Goal: Task Accomplishment & Management: Manage account settings

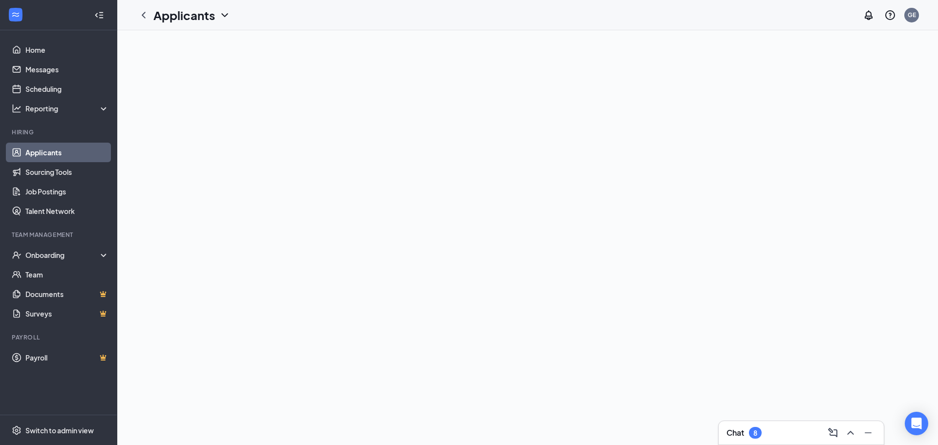
click at [777, 424] on div "Chat 8" at bounding box center [801, 432] width 165 height 23
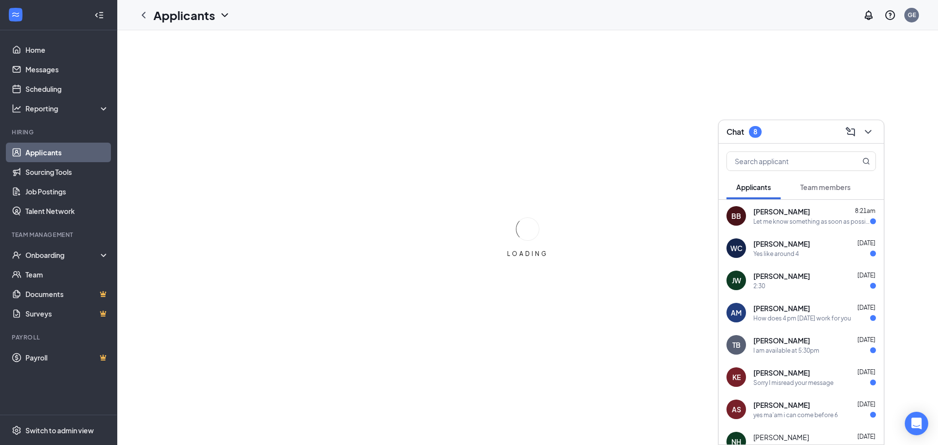
click at [811, 219] on div "Let me know something as soon as possible" at bounding box center [812, 221] width 117 height 8
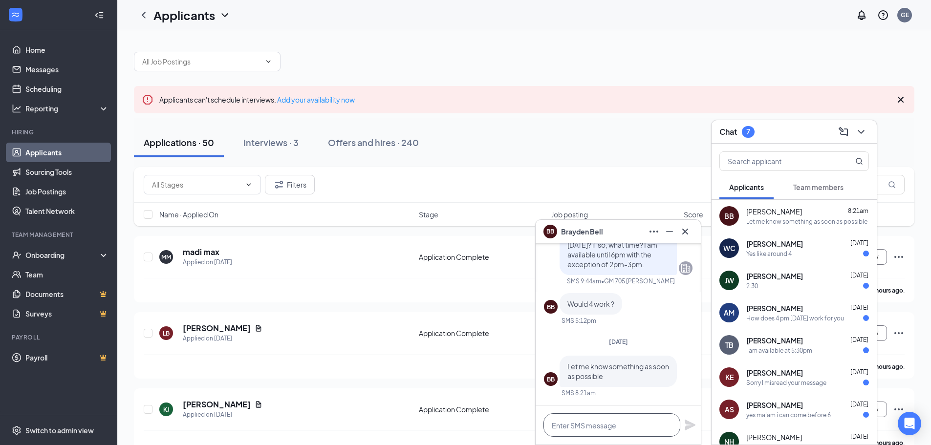
drag, startPoint x: 607, startPoint y: 418, endPoint x: 592, endPoint y: 418, distance: 15.1
click at [607, 418] on textarea at bounding box center [611, 424] width 137 height 23
type textarea "Yes, 4pm"
click at [688, 420] on icon "Plane" at bounding box center [690, 425] width 12 height 12
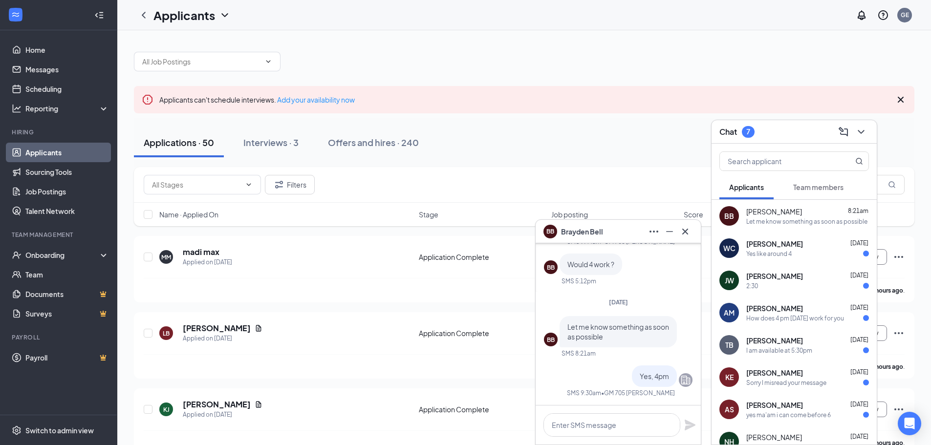
click at [779, 140] on div "Chat 7" at bounding box center [793, 131] width 165 height 23
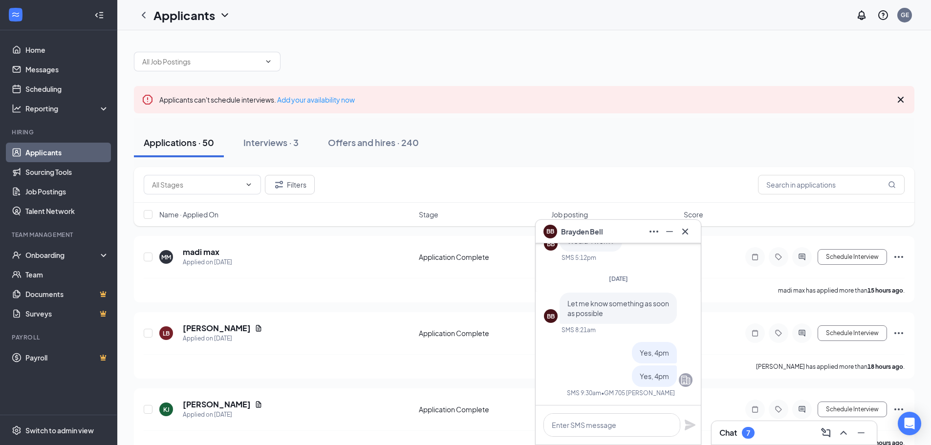
click at [587, 237] on div "BB Brayden Bell" at bounding box center [573, 232] width 60 height 14
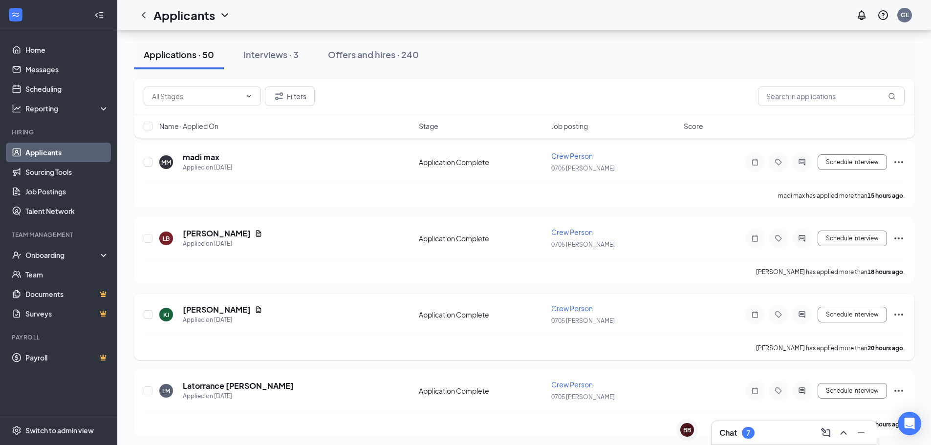
scroll to position [293, 0]
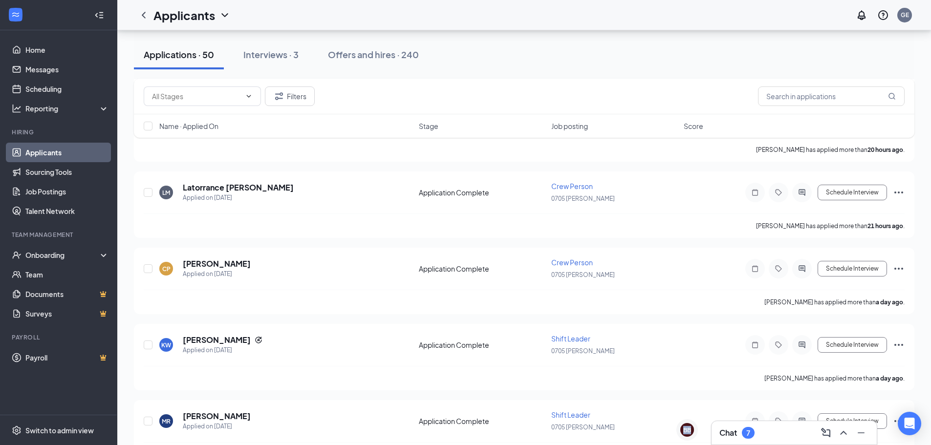
click at [696, 431] on div "BB Brayden Bell BB" at bounding box center [686, 432] width 29 height 26
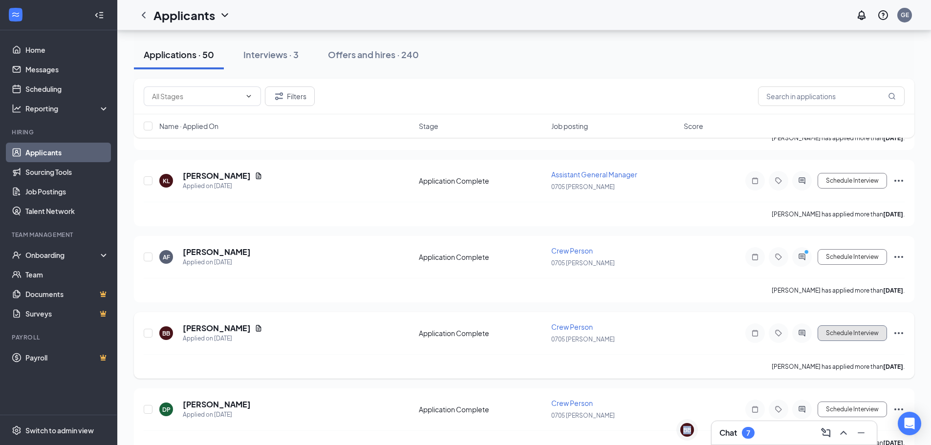
click at [846, 331] on button "Schedule Interview" at bounding box center [852, 333] width 69 height 16
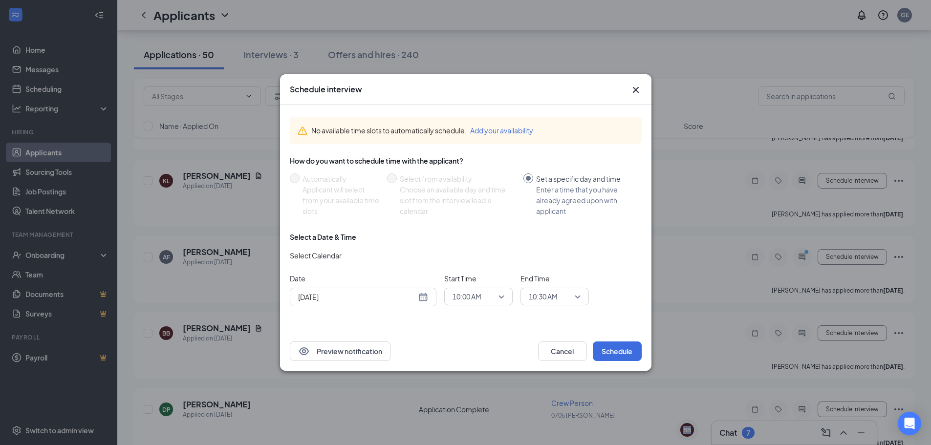
click at [478, 299] on span "10:00 AM" at bounding box center [466, 296] width 29 height 15
click at [462, 222] on span "04:00 PM" at bounding box center [466, 223] width 29 height 11
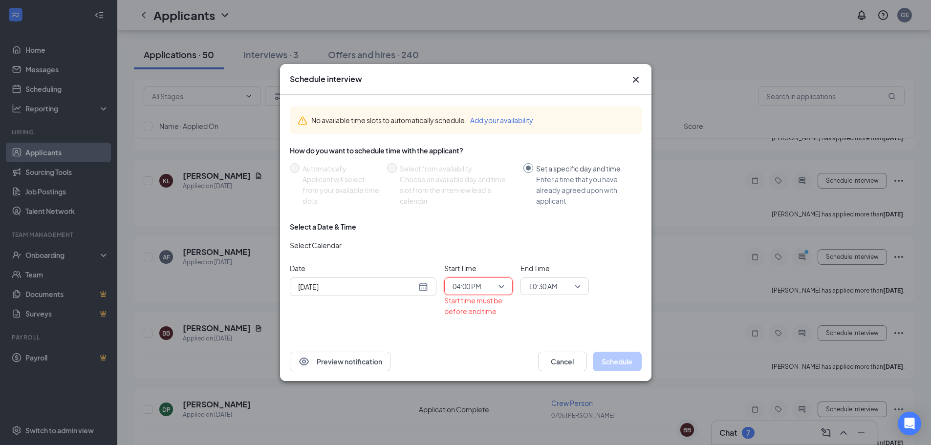
click at [557, 284] on span "10:30 AM" at bounding box center [543, 286] width 29 height 15
click at [544, 246] on div "04:15 PM" at bounding box center [554, 240] width 68 height 22
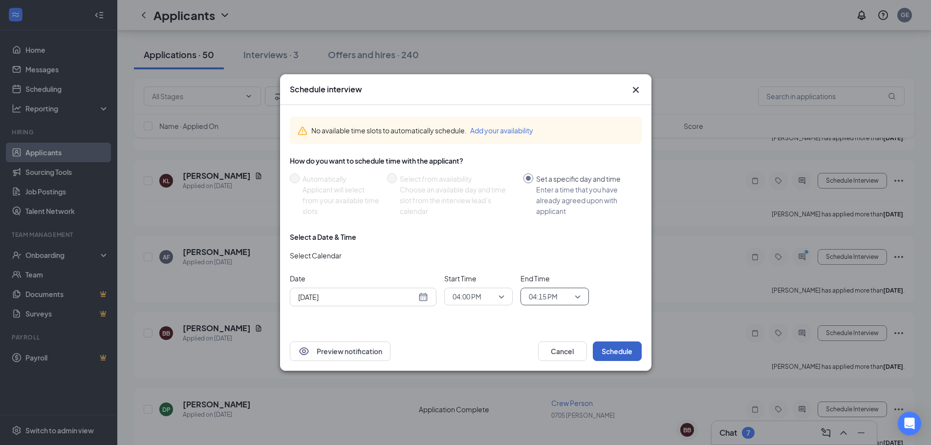
click at [624, 349] on button "Schedule" at bounding box center [617, 352] width 49 height 20
click at [604, 347] on button "Schedule" at bounding box center [617, 352] width 49 height 20
click at [635, 86] on icon "Cross" at bounding box center [636, 90] width 12 height 12
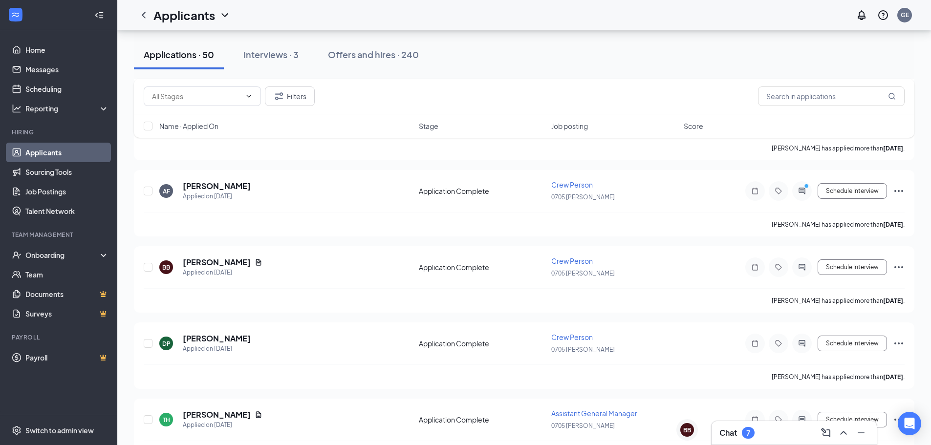
scroll to position [1972, 0]
click at [851, 267] on button "Schedule Interview" at bounding box center [852, 267] width 69 height 16
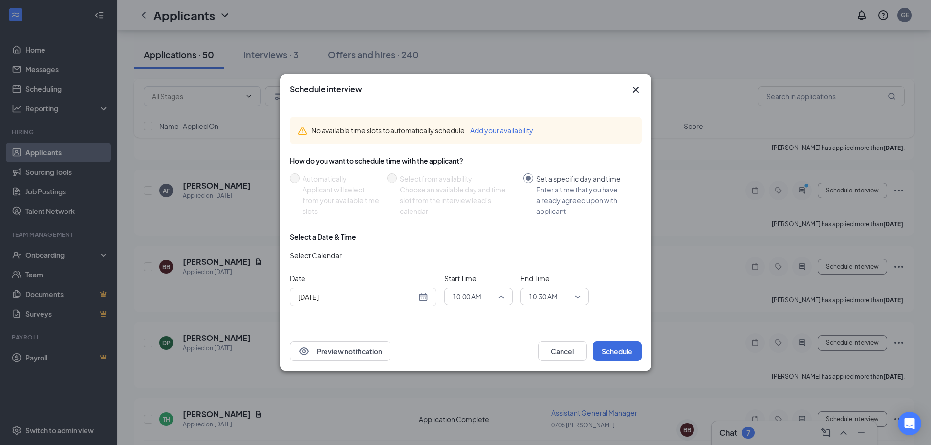
click at [498, 290] on span "10:00 AM" at bounding box center [478, 296] width 52 height 15
click at [468, 227] on span "04:00 PM" at bounding box center [466, 223] width 29 height 11
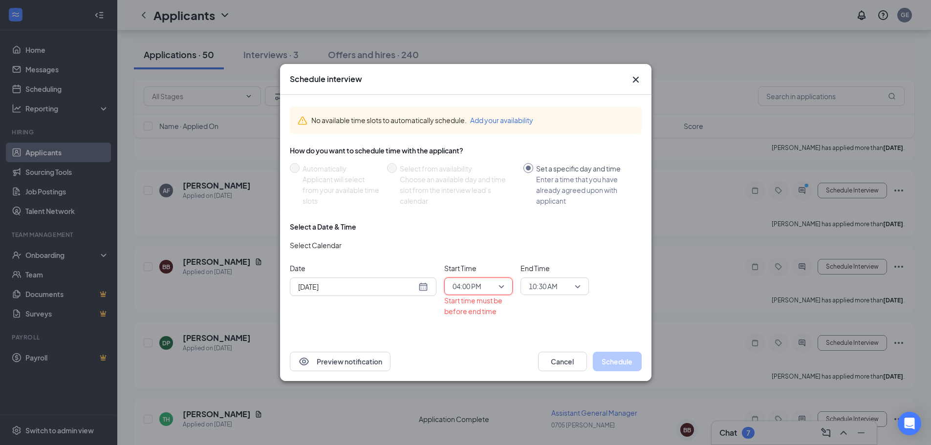
click at [553, 281] on span "10:30 AM" at bounding box center [543, 286] width 29 height 15
click at [545, 196] on span "04:15 PM" at bounding box center [542, 191] width 29 height 11
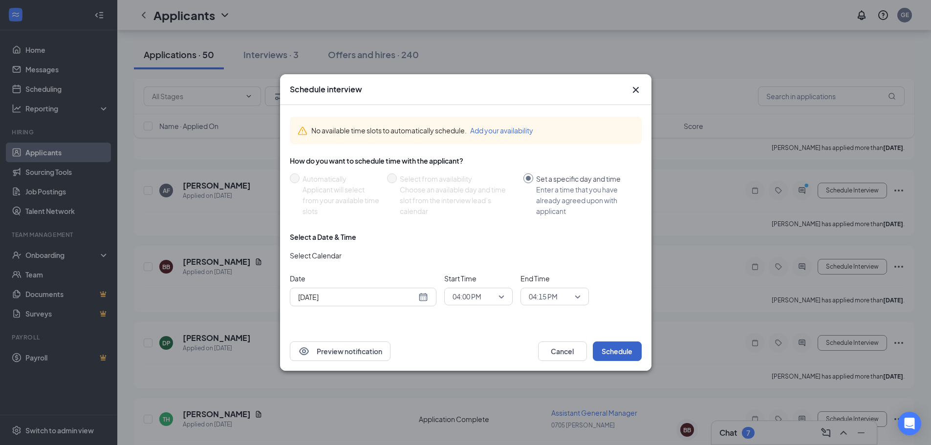
click at [621, 350] on button "Schedule" at bounding box center [617, 352] width 49 height 20
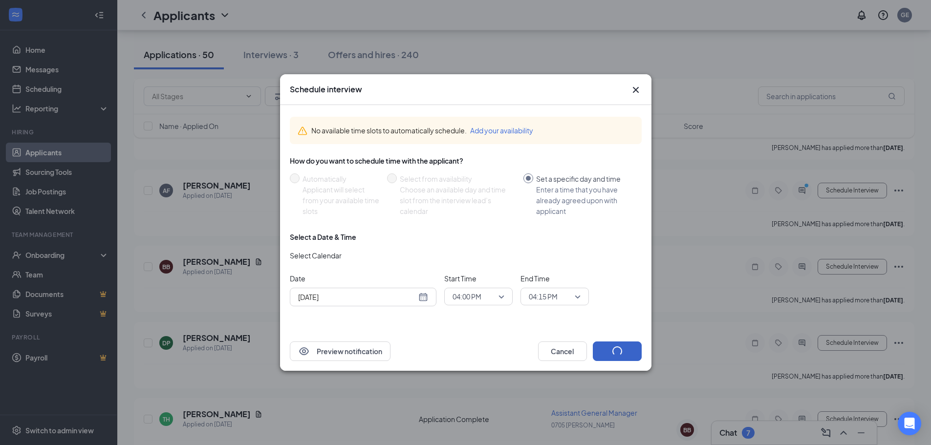
click at [621, 350] on button "button" at bounding box center [617, 352] width 49 height 20
click at [621, 350] on button "Schedule" at bounding box center [617, 352] width 49 height 20
click at [621, 350] on button "button" at bounding box center [617, 352] width 49 height 20
click at [621, 350] on button "Schedule" at bounding box center [617, 352] width 49 height 20
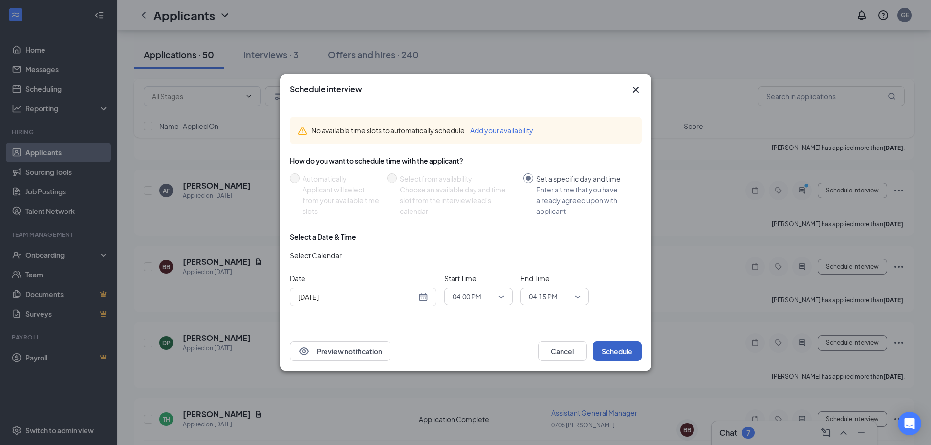
click at [621, 350] on button "Schedule" at bounding box center [617, 352] width 49 height 20
click at [621, 350] on button "button" at bounding box center [617, 352] width 49 height 20
click at [621, 350] on button "Schedule" at bounding box center [617, 352] width 49 height 20
click at [565, 352] on button "Cancel" at bounding box center [562, 352] width 49 height 20
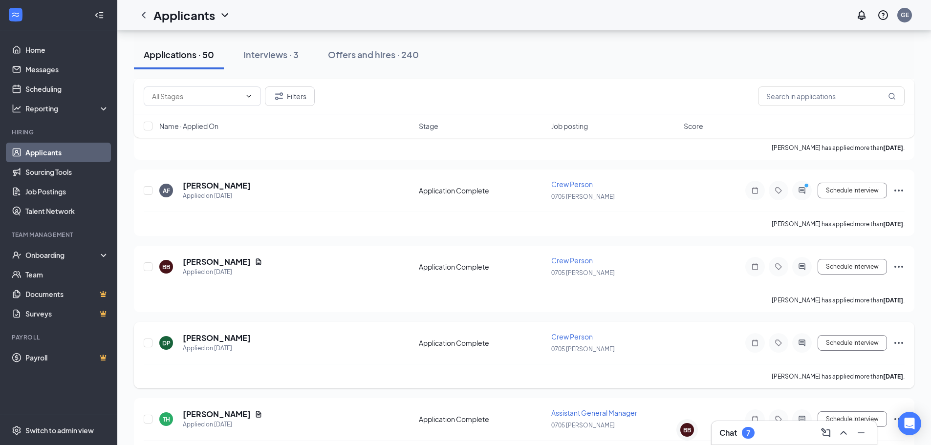
drag, startPoint x: 780, startPoint y: 430, endPoint x: 806, endPoint y: 364, distance: 71.1
click at [780, 430] on div "Chat 7" at bounding box center [794, 433] width 150 height 16
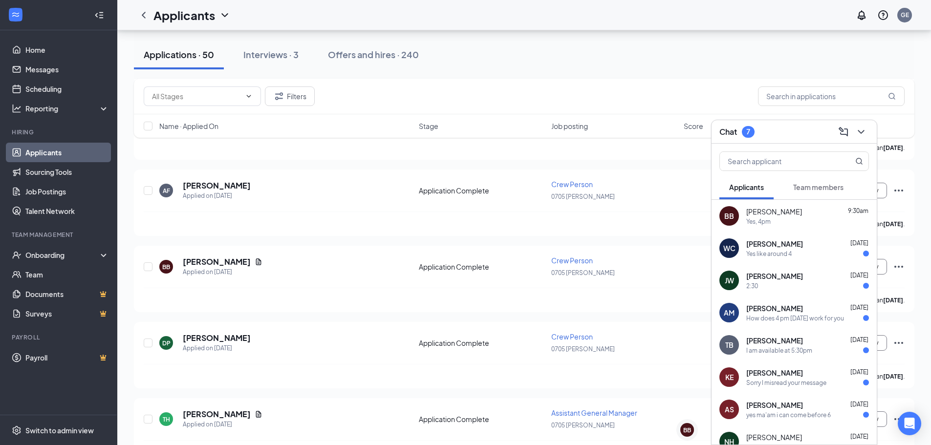
click at [794, 240] on div "[PERSON_NAME] [DATE]" at bounding box center [807, 244] width 123 height 10
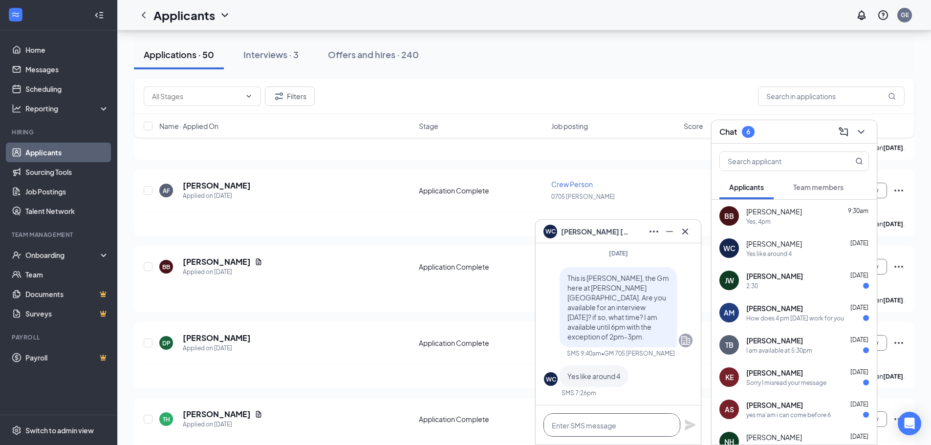
click at [601, 432] on textarea at bounding box center [611, 424] width 137 height 23
type textarea "How about 430pm?"
click at [687, 423] on icon "Plane" at bounding box center [690, 425] width 11 height 11
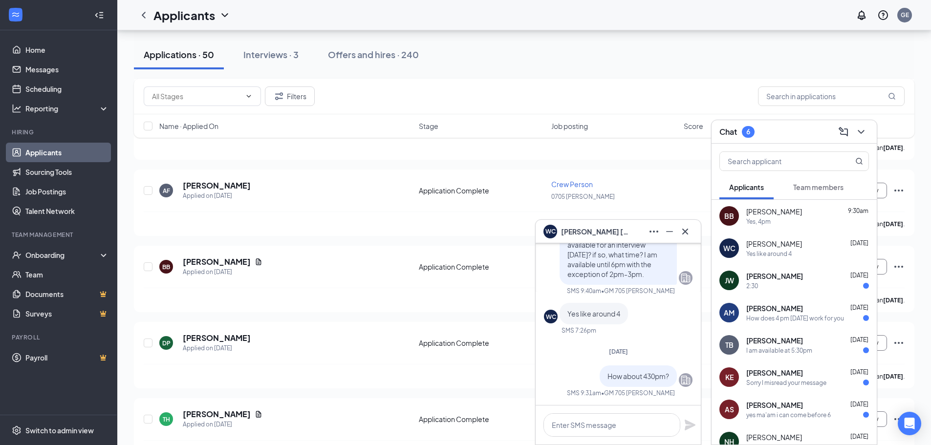
click at [807, 288] on div "2:30" at bounding box center [807, 286] width 123 height 8
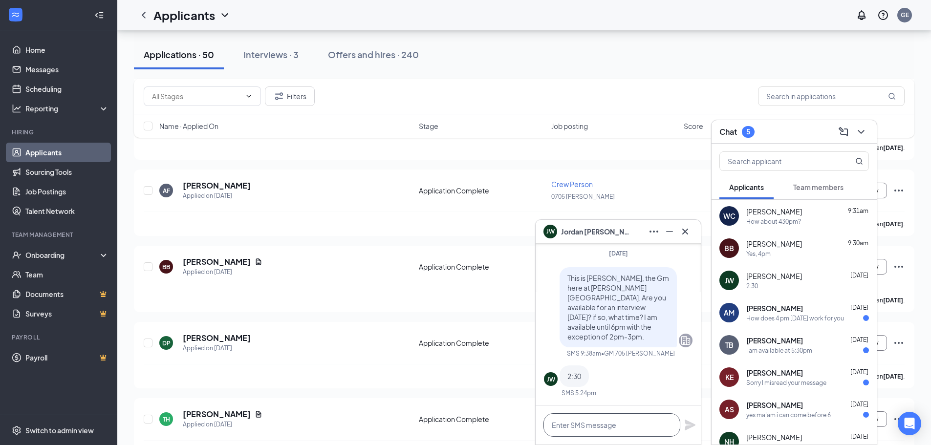
click at [616, 422] on textarea at bounding box center [611, 424] width 137 height 23
type textarea "I cant meet between 2-3pm."
click at [690, 425] on icon "Plane" at bounding box center [690, 425] width 12 height 12
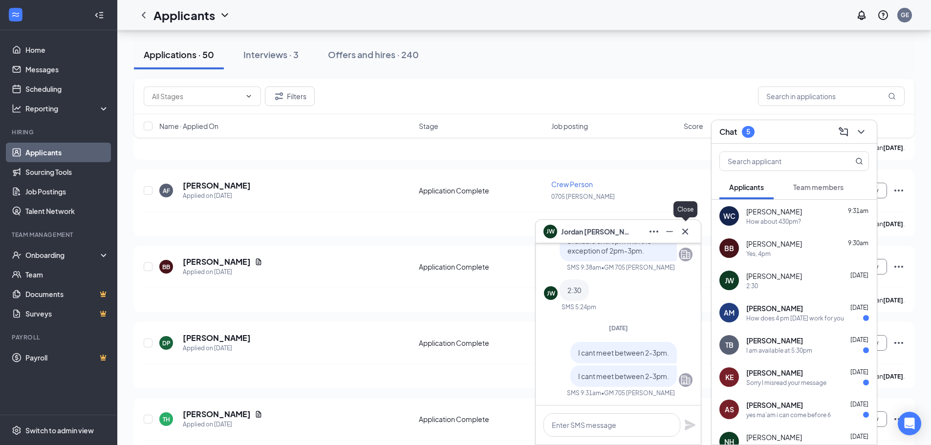
click at [683, 235] on icon "Cross" at bounding box center [685, 232] width 12 height 12
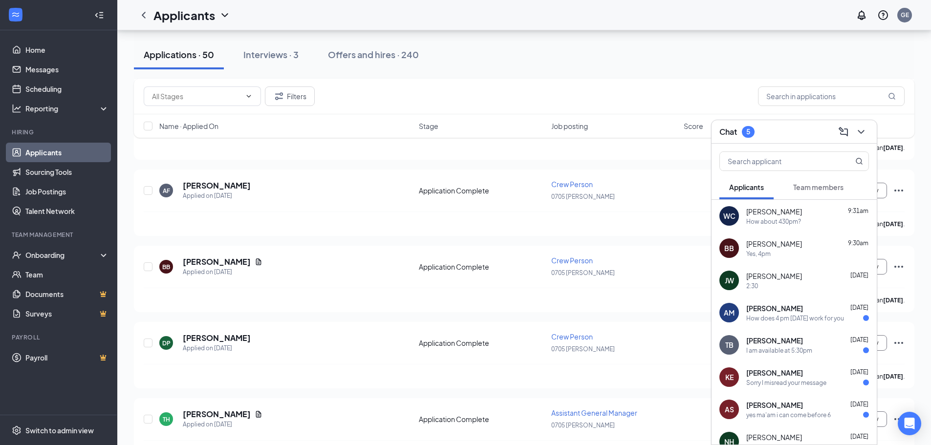
click at [809, 309] on div "[PERSON_NAME] [DATE]" at bounding box center [807, 308] width 123 height 10
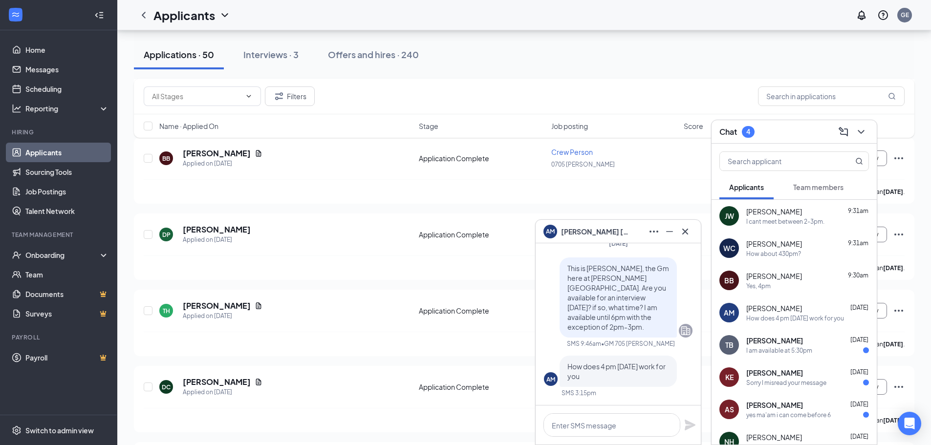
scroll to position [2119, 0]
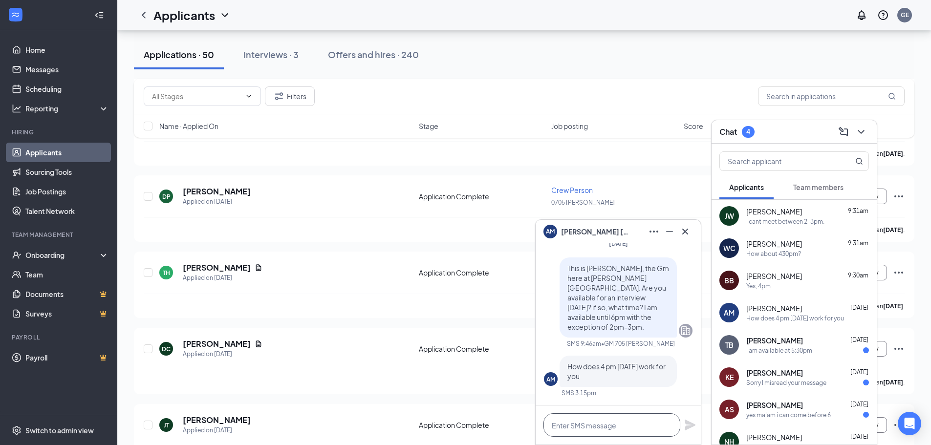
click at [609, 426] on textarea at bounding box center [611, 424] width 137 height 23
type textarea "How about around 415pm?"
click at [689, 424] on icon "Plane" at bounding box center [690, 425] width 11 height 11
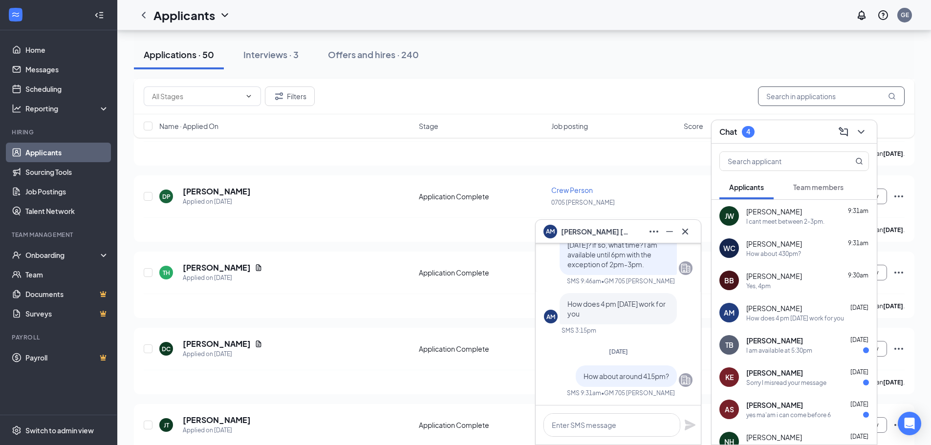
click at [803, 97] on input "text" at bounding box center [831, 96] width 147 height 20
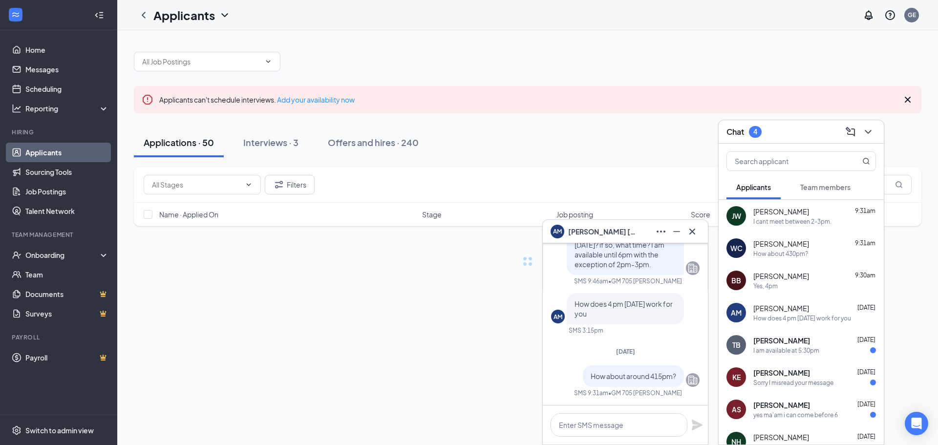
click at [808, 127] on div "Chat 4" at bounding box center [802, 131] width 150 height 15
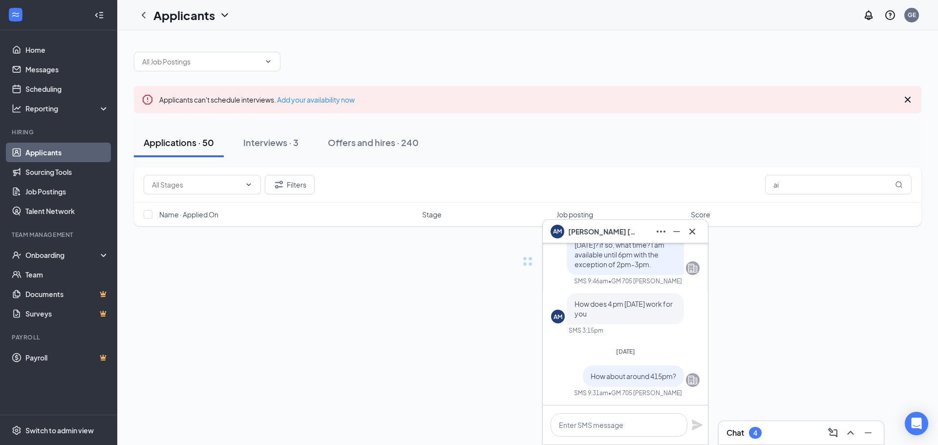
click at [630, 225] on div "AM [PERSON_NAME]" at bounding box center [626, 232] width 150 height 16
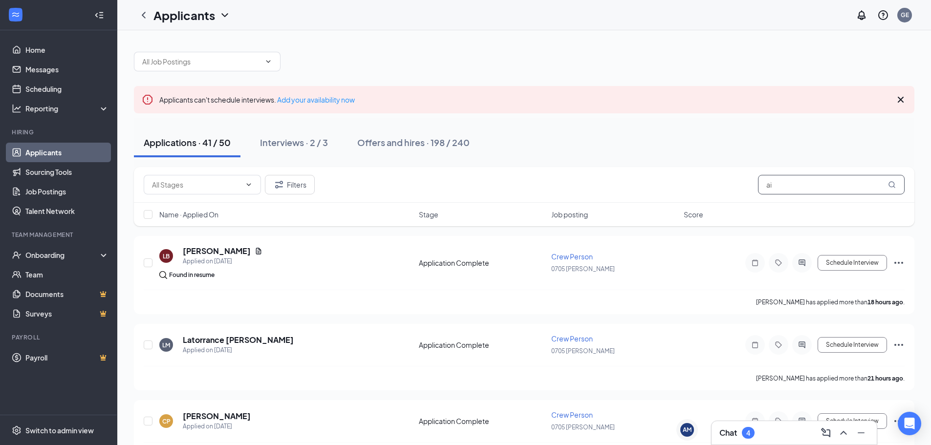
click at [848, 183] on input "ai" at bounding box center [831, 185] width 147 height 20
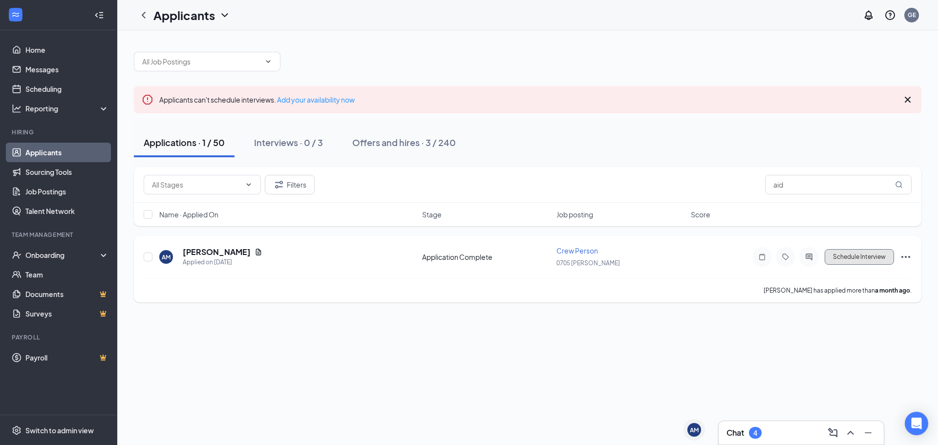
click at [844, 256] on button "Schedule Interview" at bounding box center [859, 257] width 69 height 16
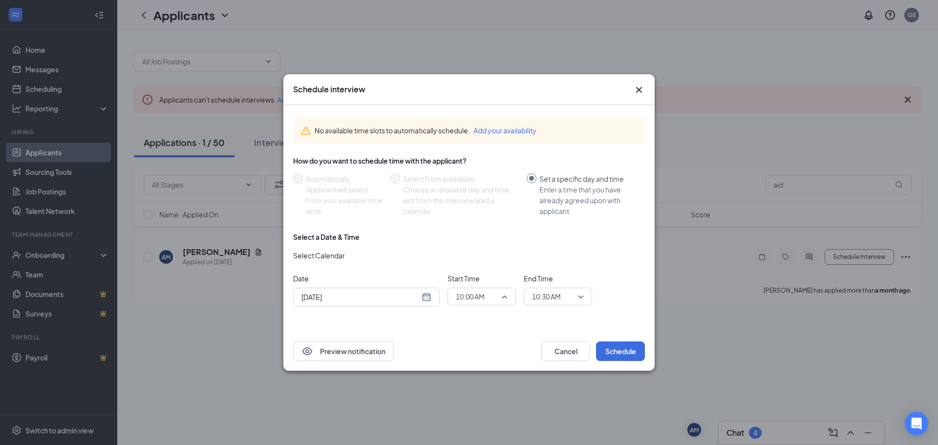
click at [489, 292] on span "10:00 AM" at bounding box center [477, 296] width 43 height 15
click at [465, 244] on span "04:15 PM" at bounding box center [469, 246] width 29 height 11
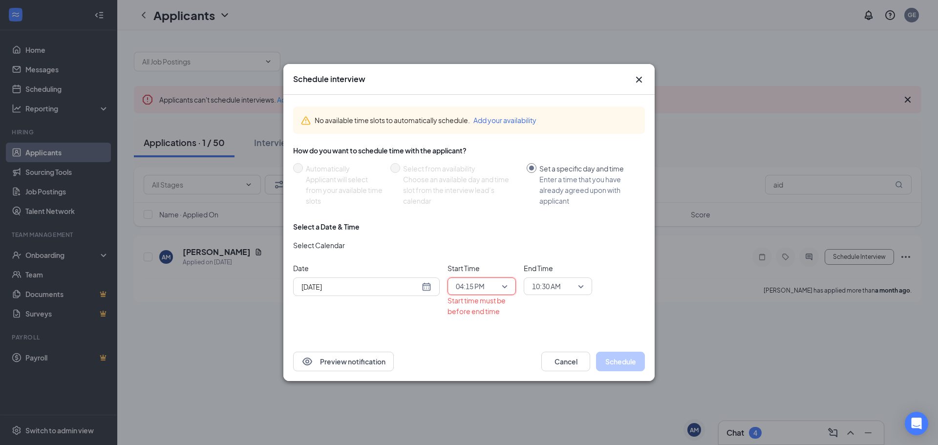
click at [548, 288] on span "10:30 AM" at bounding box center [546, 286] width 29 height 15
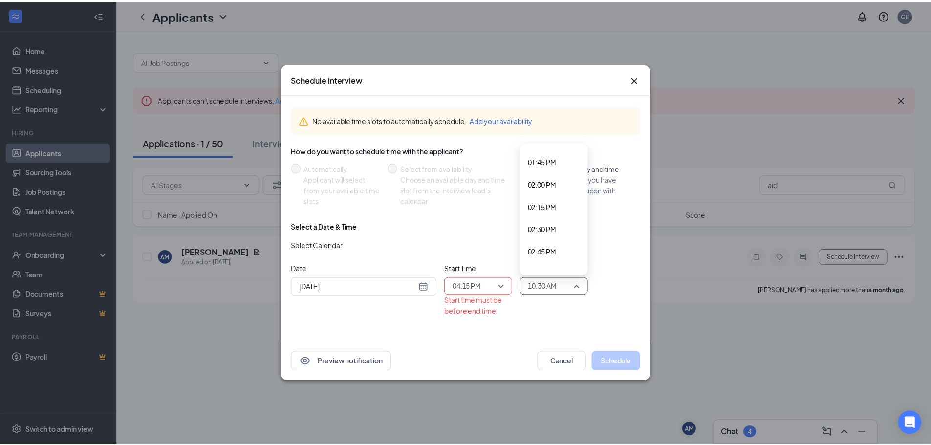
scroll to position [1380, 0]
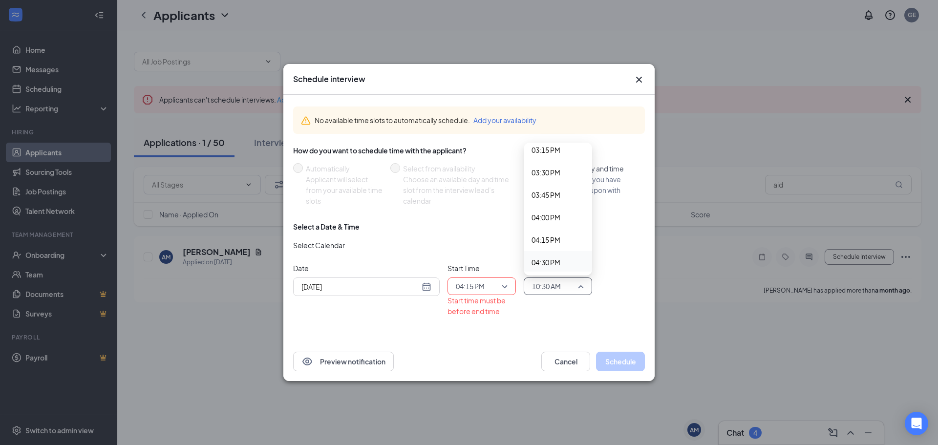
click at [550, 255] on div "04:30 PM" at bounding box center [558, 262] width 68 height 22
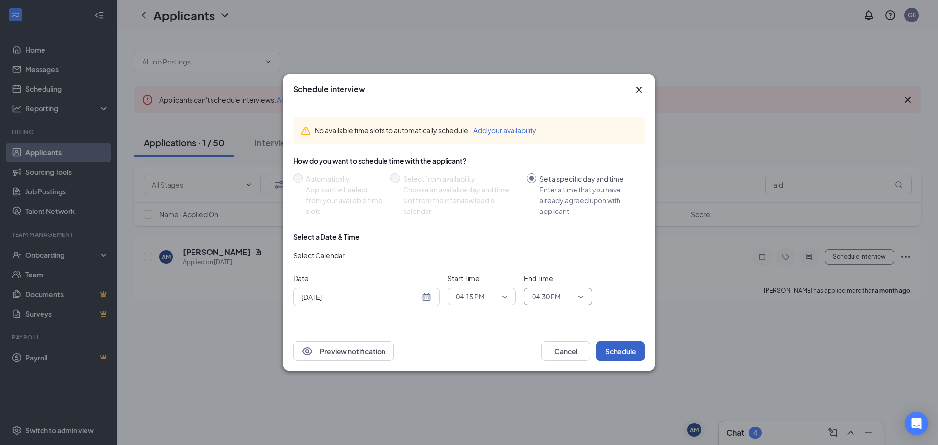
click at [620, 347] on button "Schedule" at bounding box center [620, 352] width 49 height 20
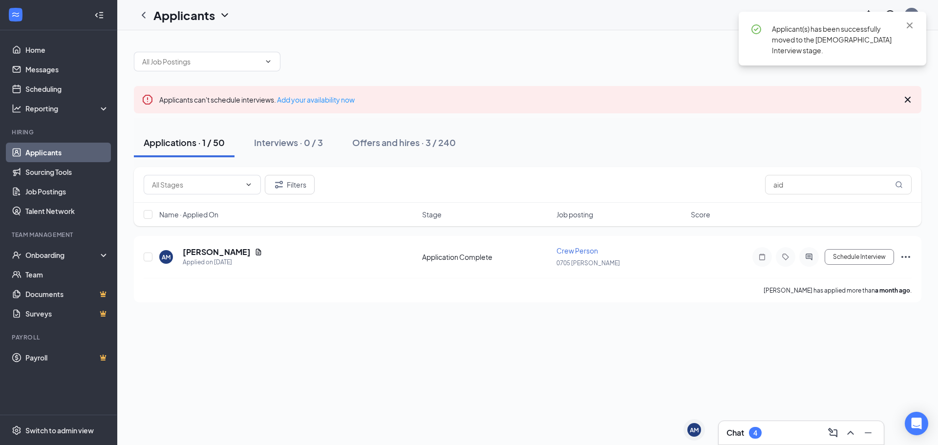
click at [795, 430] on div "Chat 4" at bounding box center [802, 433] width 150 height 16
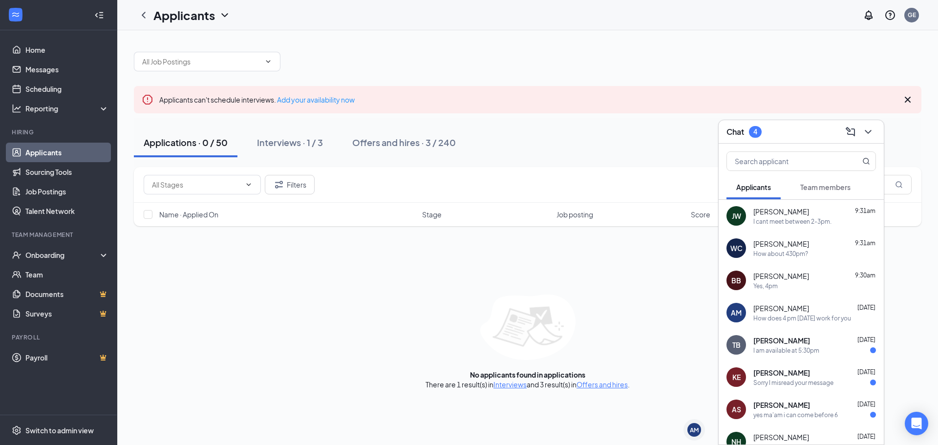
click at [798, 338] on div "[PERSON_NAME] [DATE]" at bounding box center [815, 341] width 123 height 10
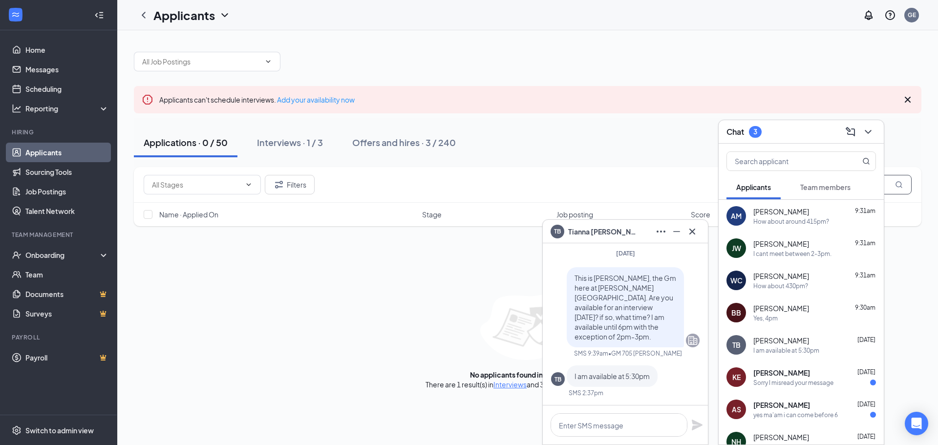
click at [888, 187] on input "aid" at bounding box center [838, 185] width 147 height 20
type input "a"
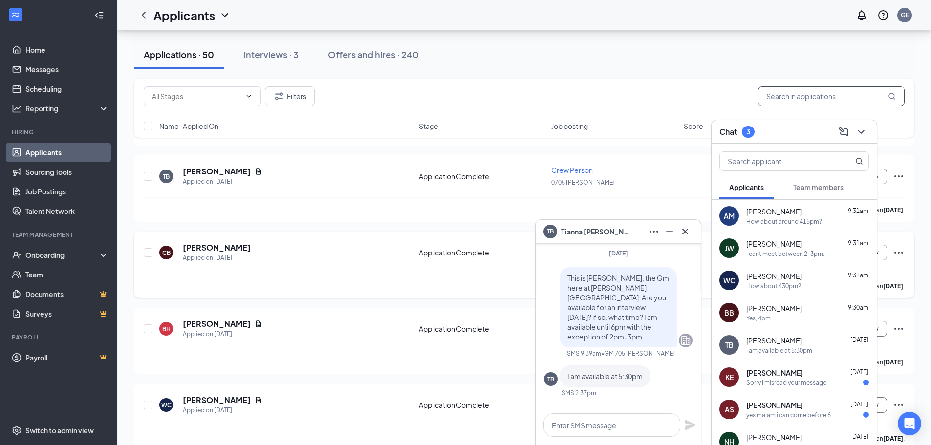
scroll to position [782, 0]
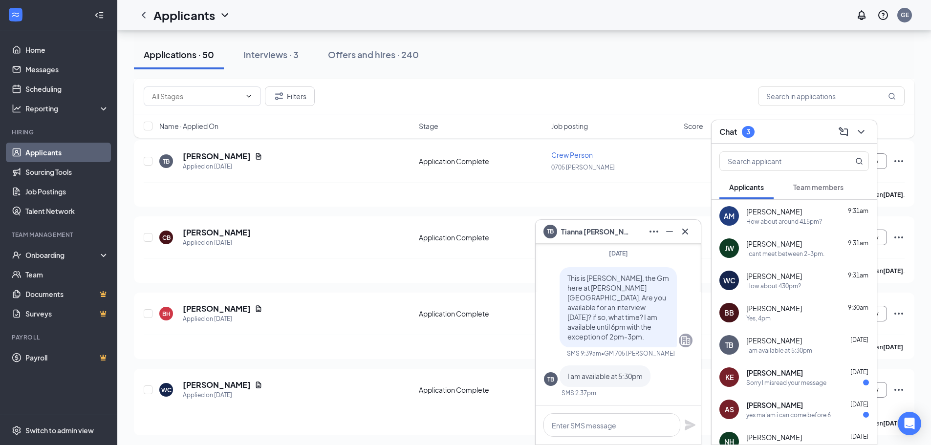
click at [775, 133] on div "Chat 3" at bounding box center [794, 131] width 150 height 15
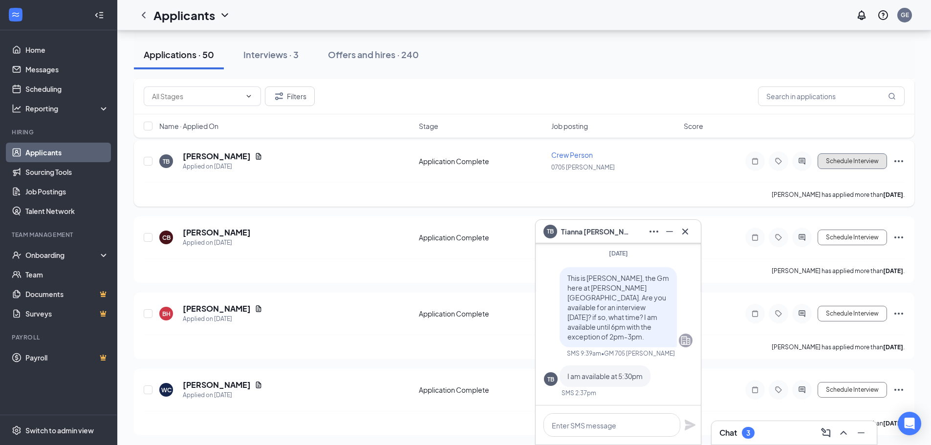
click at [854, 168] on button "Schedule Interview" at bounding box center [852, 161] width 69 height 16
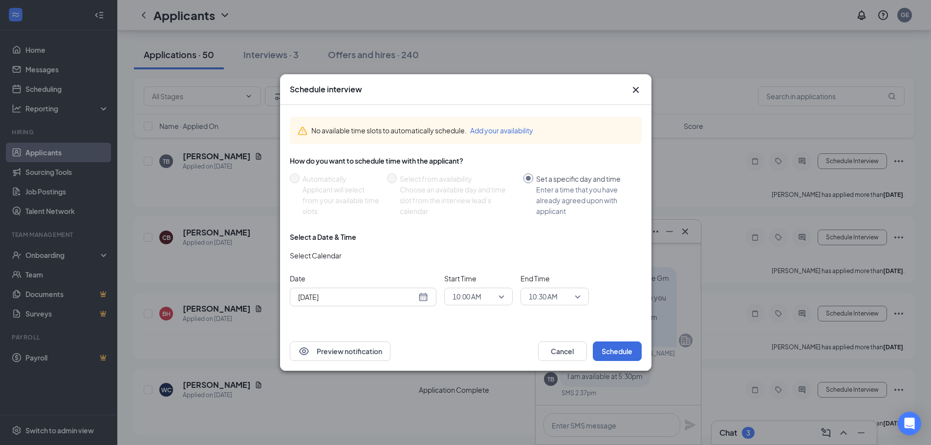
click at [458, 290] on span "10:00 AM" at bounding box center [466, 296] width 29 height 15
click at [468, 262] on span "05:30 PM" at bounding box center [466, 261] width 29 height 11
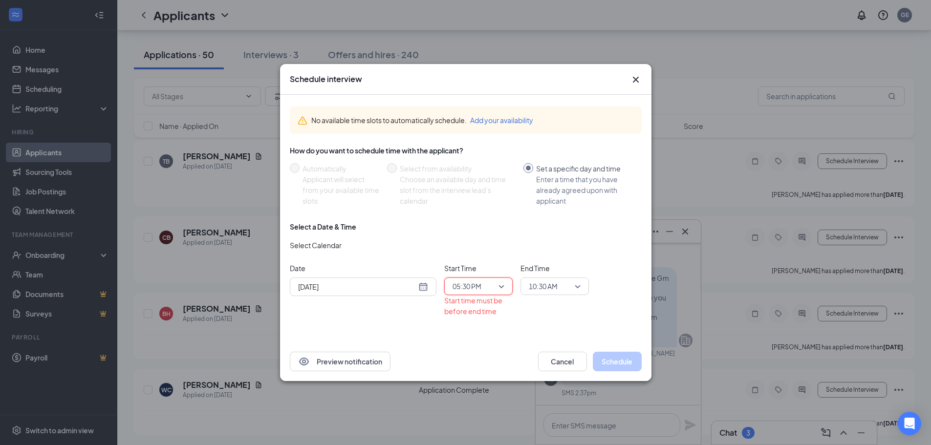
click at [548, 284] on span "10:30 AM" at bounding box center [543, 286] width 29 height 15
click at [550, 226] on span "05:45 PM" at bounding box center [542, 228] width 29 height 11
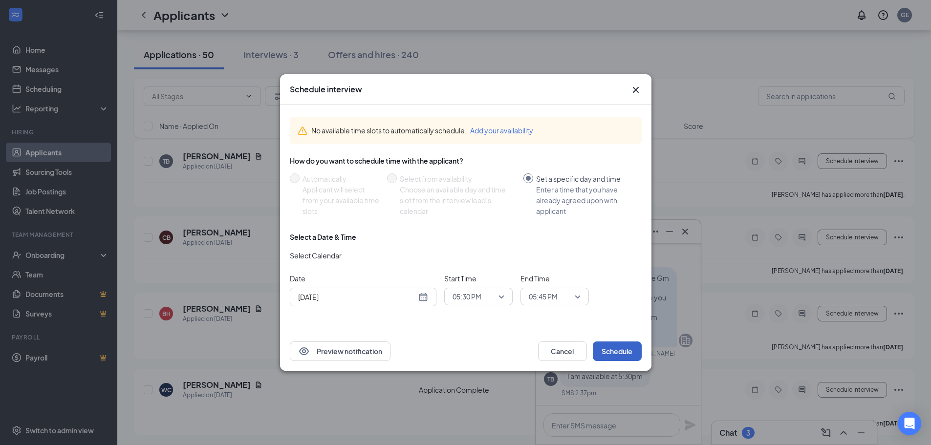
click at [611, 351] on button "Schedule" at bounding box center [617, 352] width 49 height 20
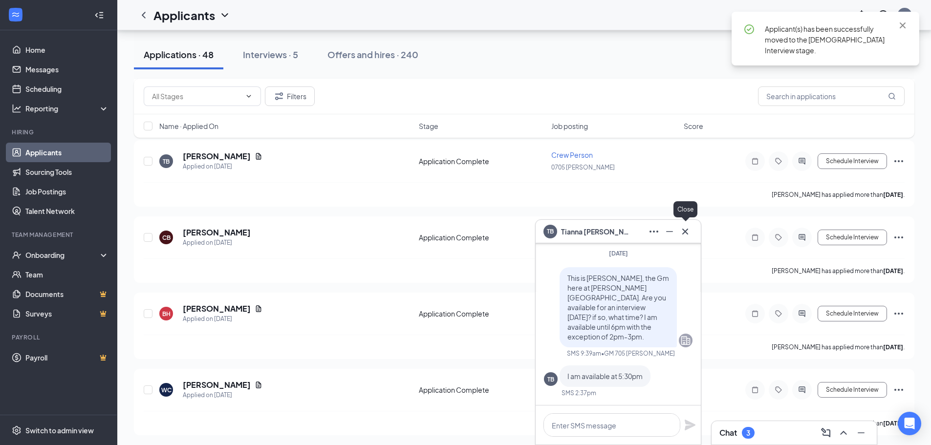
click at [683, 229] on icon "Cross" at bounding box center [685, 231] width 6 height 6
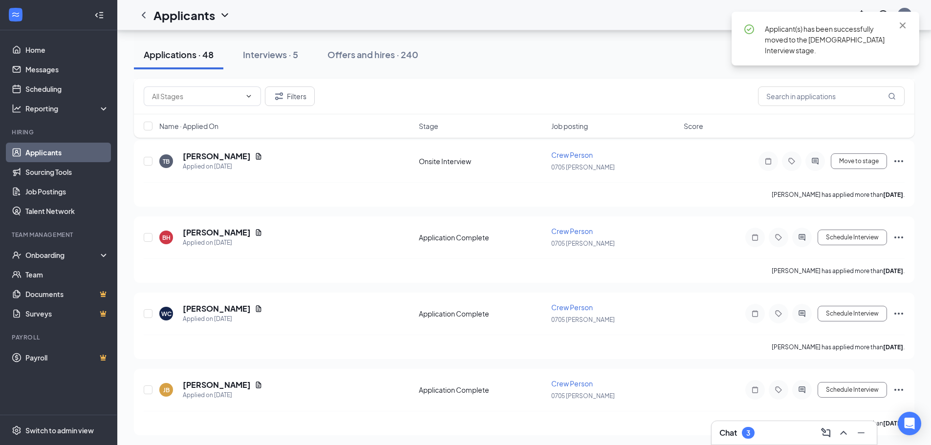
click at [766, 435] on div "Chat 3" at bounding box center [794, 433] width 150 height 16
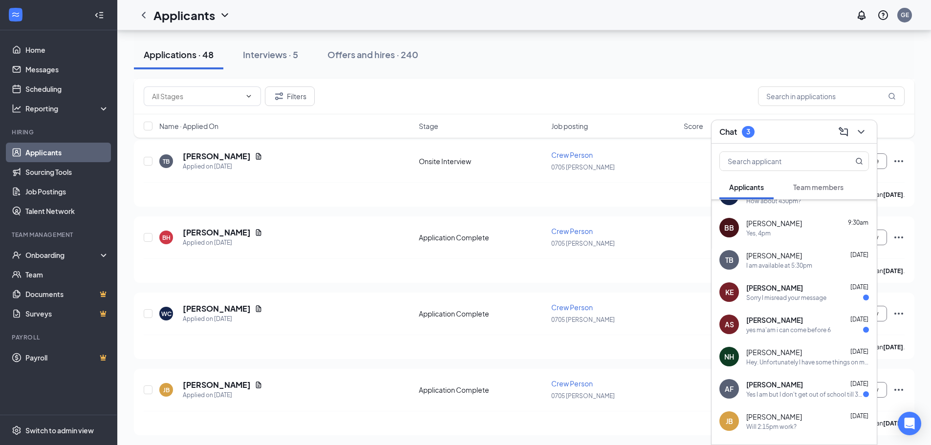
scroll to position [98, 0]
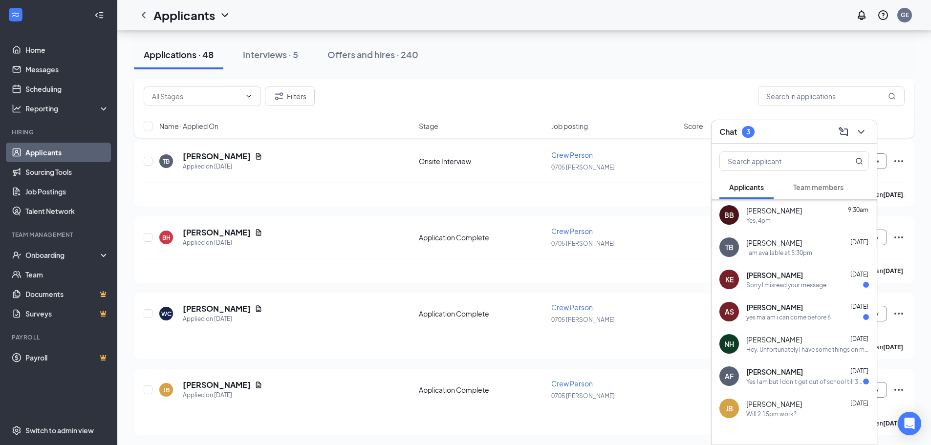
click at [793, 284] on div "Sorry I misread your message" at bounding box center [786, 285] width 80 height 8
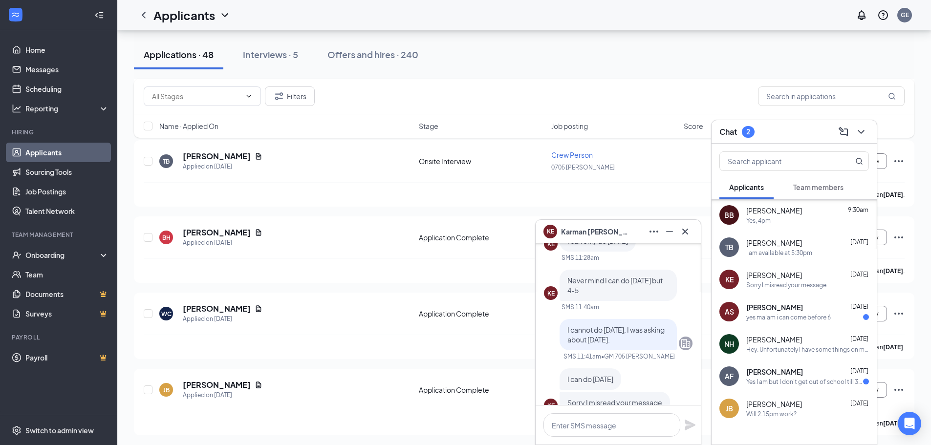
scroll to position [-49, 0]
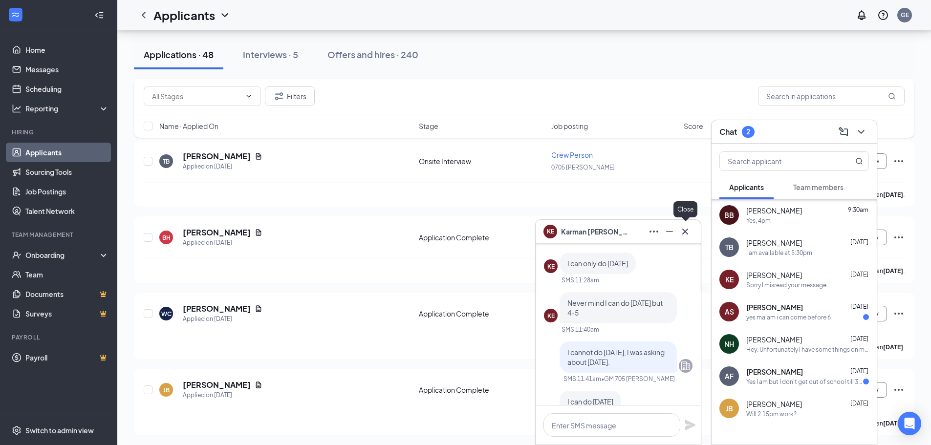
click at [686, 234] on icon "Cross" at bounding box center [685, 232] width 12 height 12
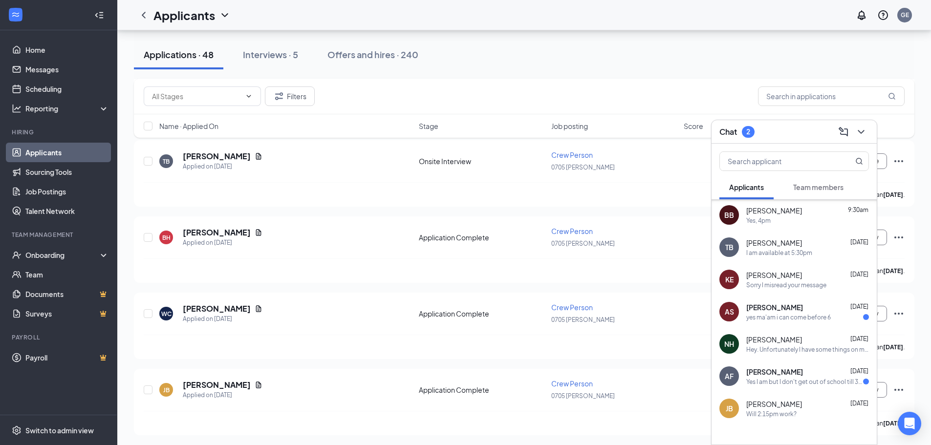
click at [775, 315] on div "yes ma'am i can come before 6" at bounding box center [788, 317] width 85 height 8
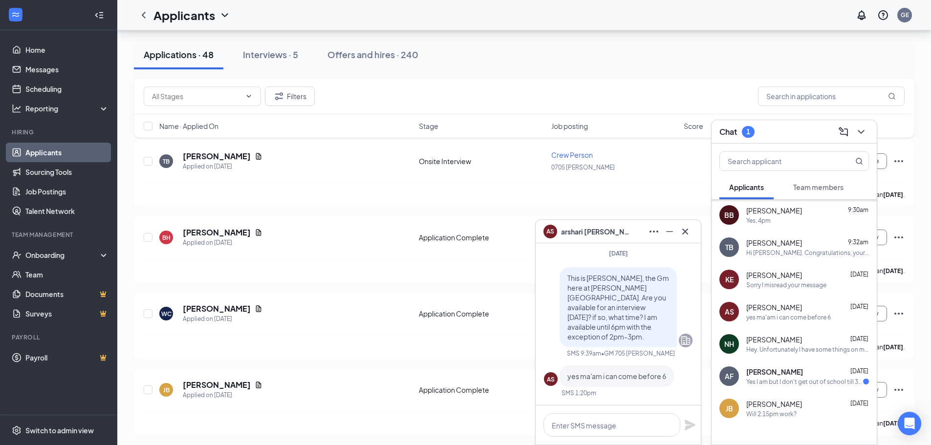
click at [772, 131] on div "Chat 1" at bounding box center [794, 131] width 150 height 15
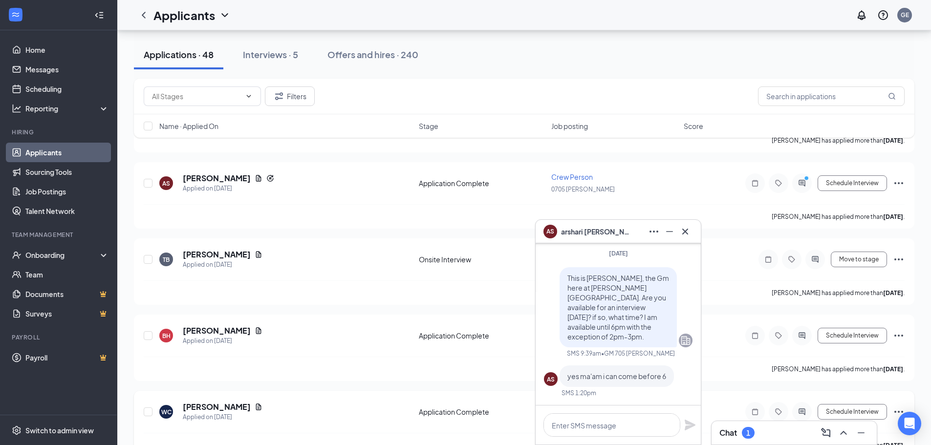
scroll to position [684, 0]
click at [615, 236] on div "AS [PERSON_NAME]" at bounding box center [618, 232] width 150 height 16
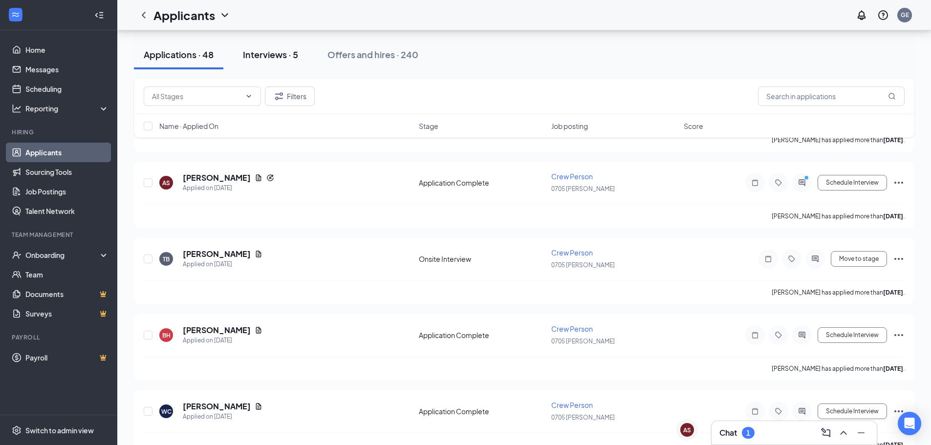
click at [273, 65] on button "Interviews · 5" at bounding box center [270, 54] width 75 height 29
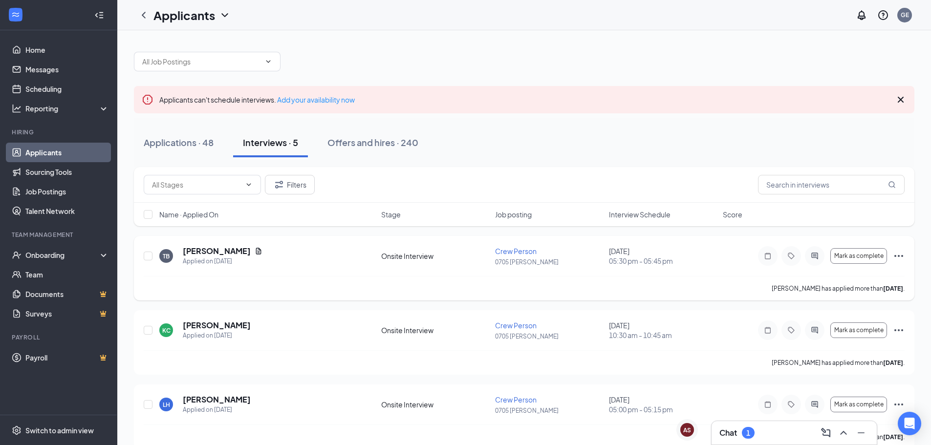
click at [818, 251] on div at bounding box center [815, 256] width 20 height 20
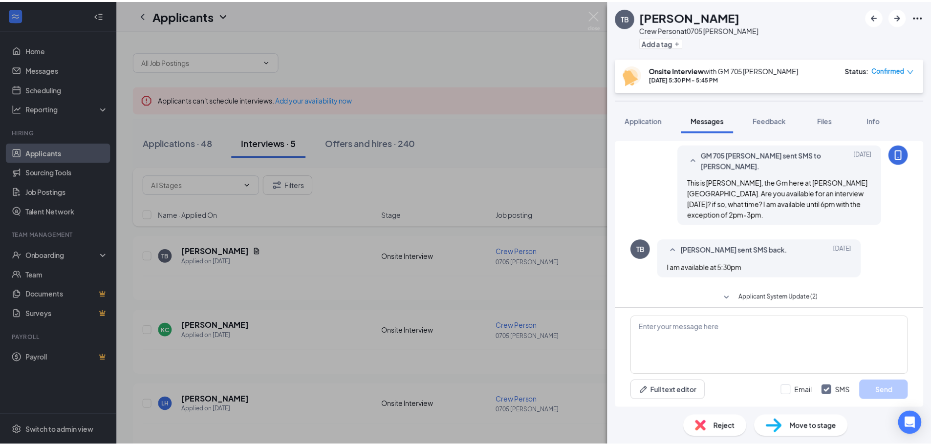
scroll to position [143, 0]
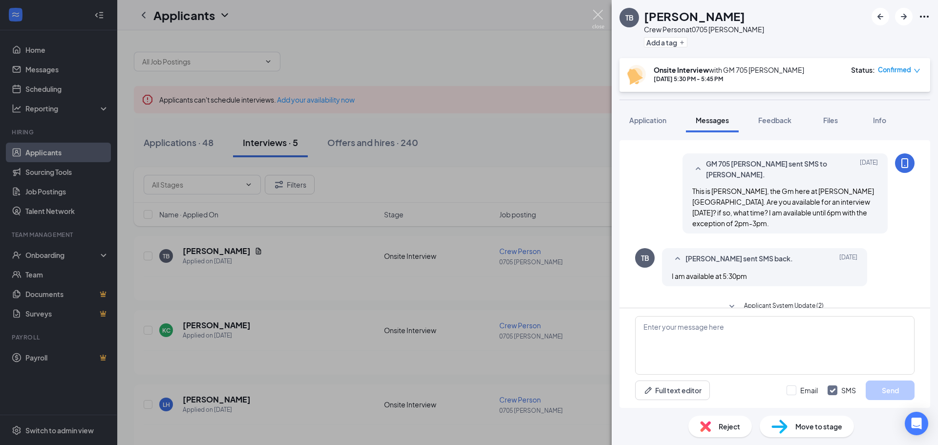
click at [603, 19] on img at bounding box center [598, 19] width 12 height 19
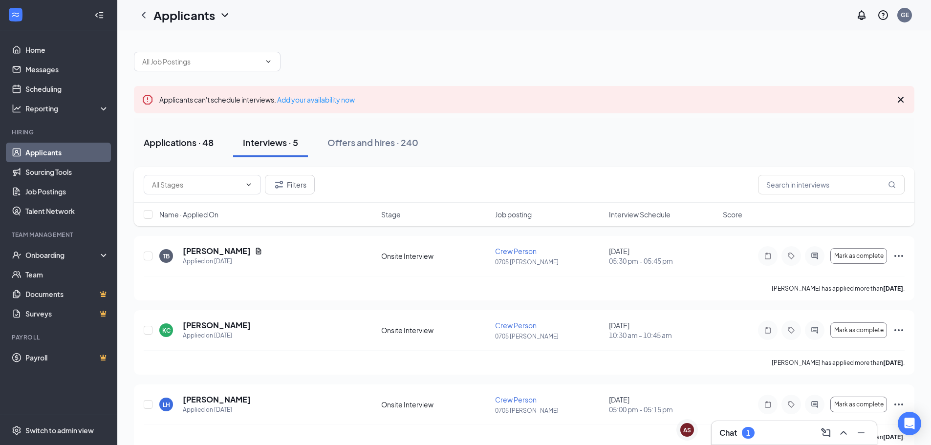
click at [156, 140] on div "Applications · 48" at bounding box center [179, 142] width 70 height 12
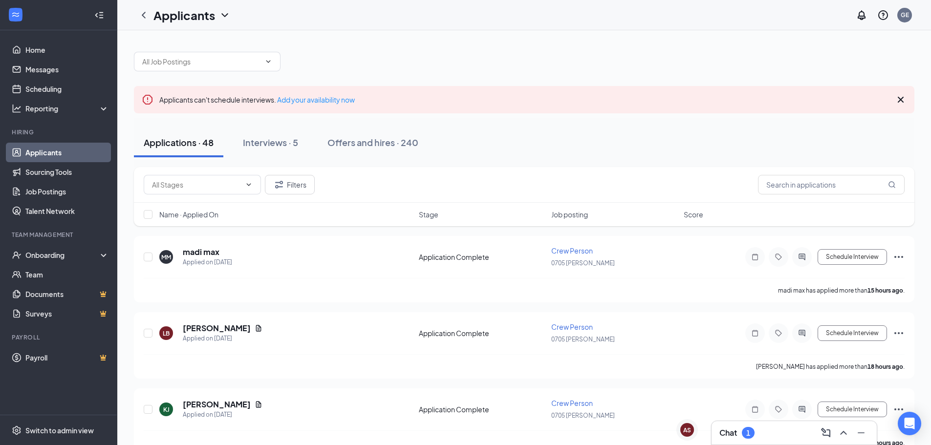
click at [762, 432] on div "Chat 1" at bounding box center [794, 433] width 150 height 16
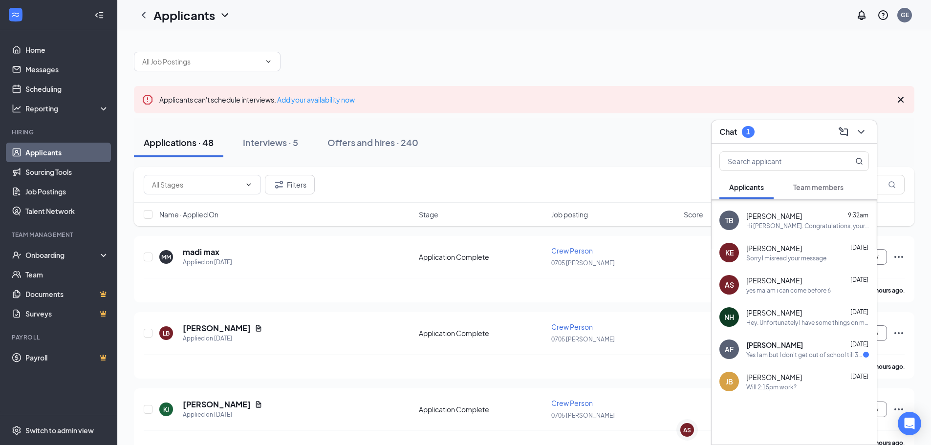
scroll to position [127, 0]
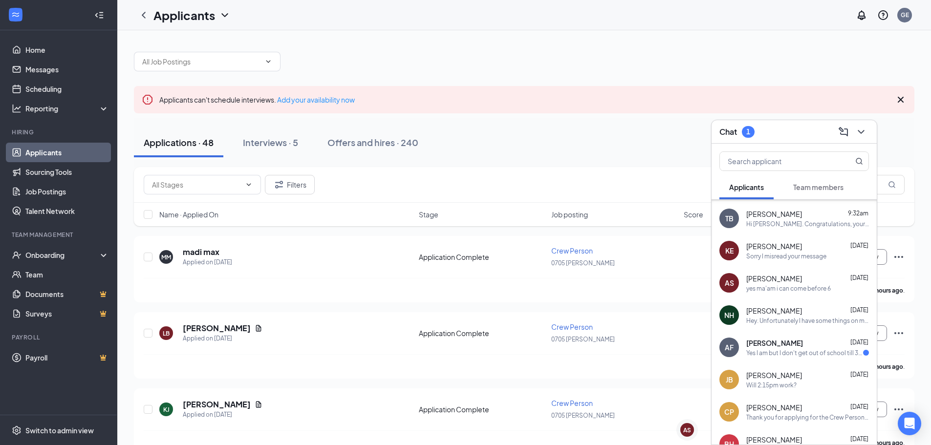
click at [809, 349] on div "Yes I am but I don't get out of school till 3:30 is 4:30 good?" at bounding box center [804, 353] width 117 height 8
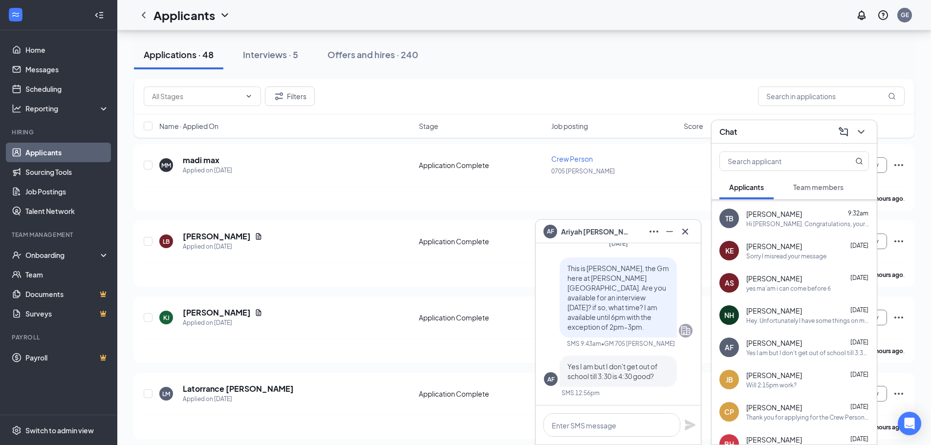
scroll to position [98, 0]
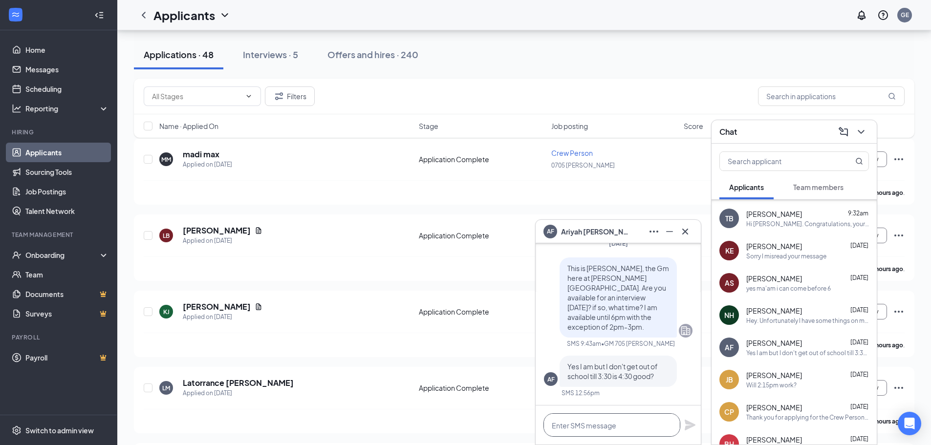
click at [612, 432] on textarea at bounding box center [611, 424] width 137 height 23
type textarea "Yes, see you then."
click at [688, 426] on icon "Plane" at bounding box center [690, 425] width 12 height 12
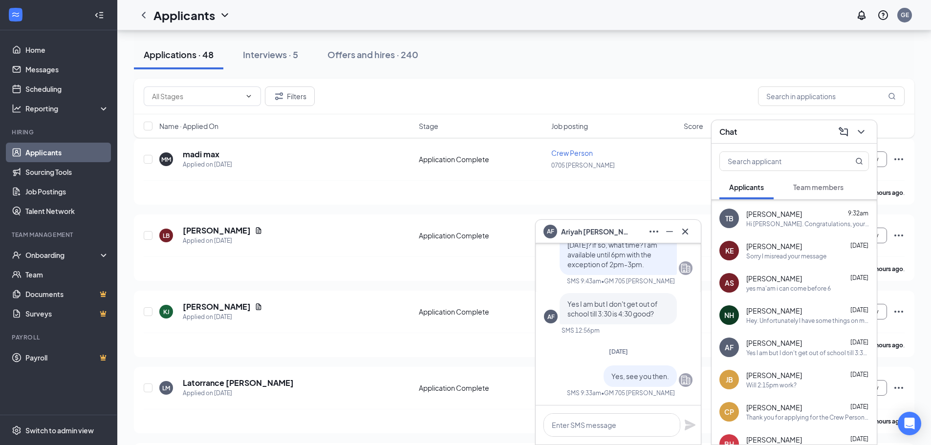
click at [755, 136] on div "Chat" at bounding box center [794, 131] width 150 height 15
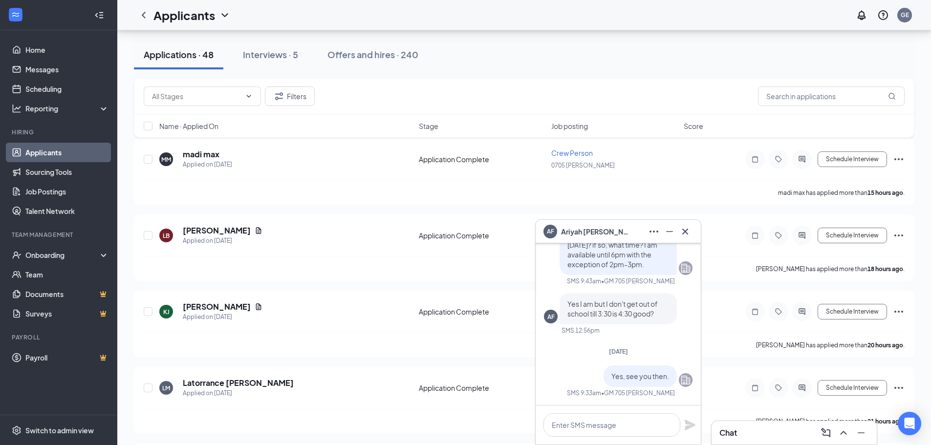
click at [612, 225] on div "AF [PERSON_NAME]" at bounding box center [618, 232] width 150 height 16
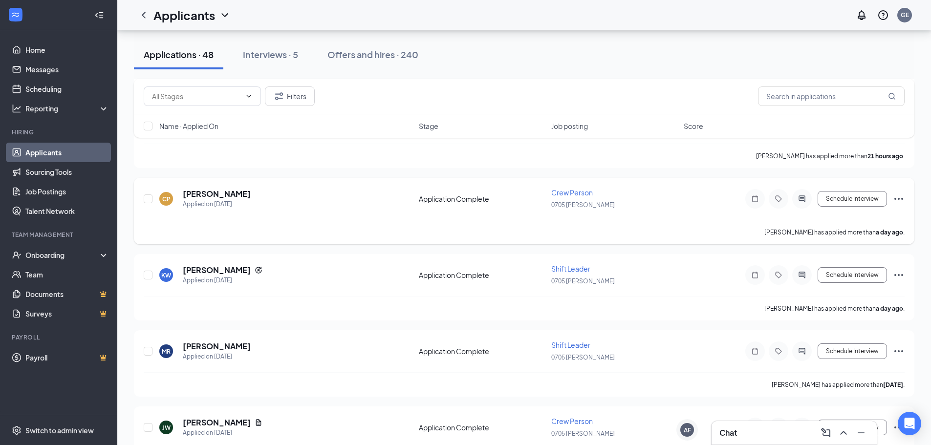
scroll to position [489, 0]
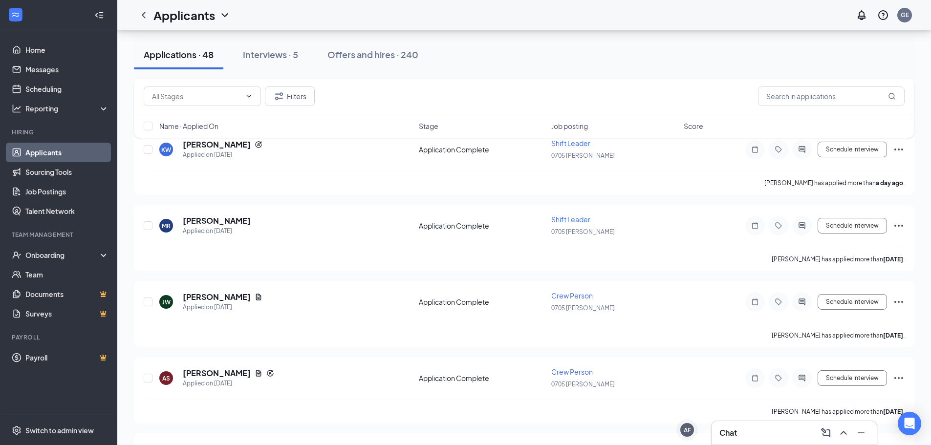
click at [773, 426] on div "Chat" at bounding box center [794, 433] width 150 height 16
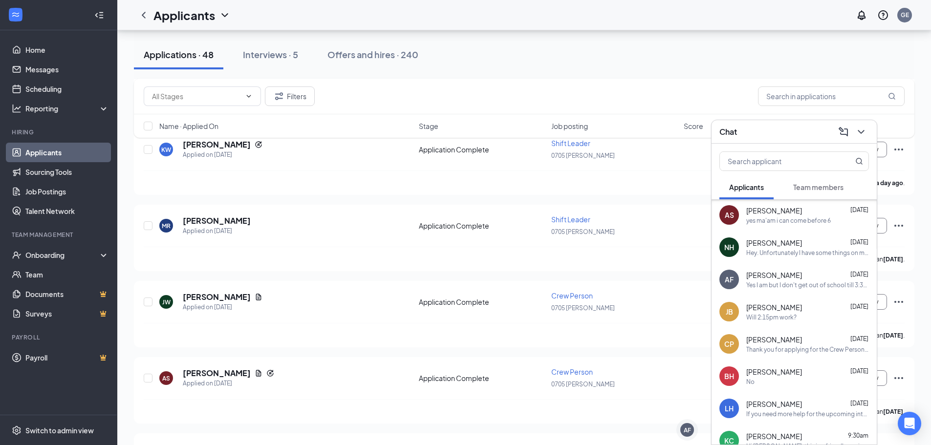
scroll to position [195, 0]
click at [800, 345] on div "Thank you for applying for the Crew Person position. We will review you applica…" at bounding box center [807, 349] width 123 height 8
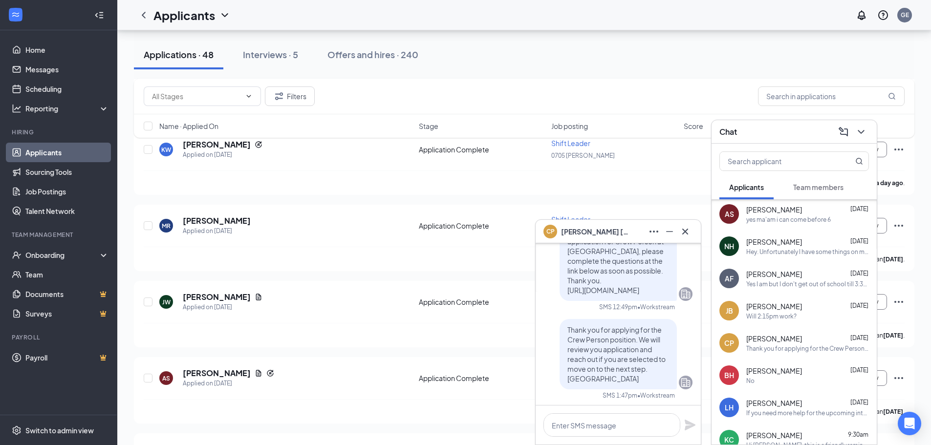
scroll to position [0, 0]
click at [607, 226] on div "CP [PERSON_NAME]" at bounding box center [618, 232] width 150 height 16
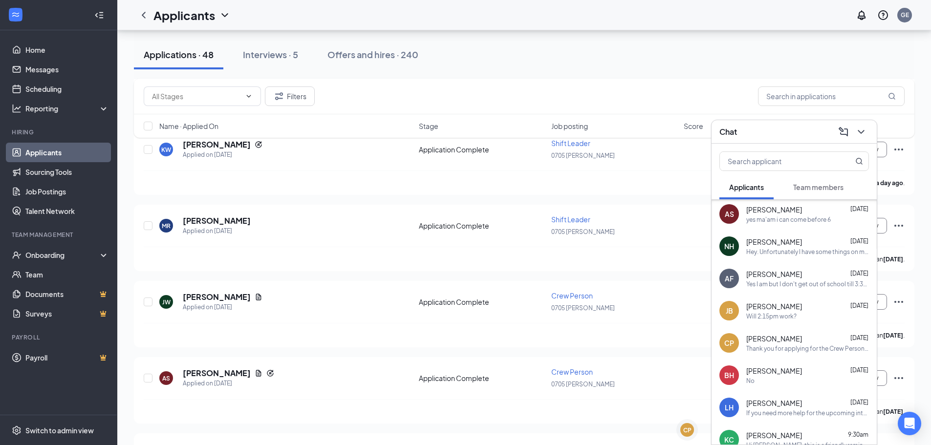
click at [806, 311] on div "[PERSON_NAME] [DATE]" at bounding box center [807, 306] width 123 height 10
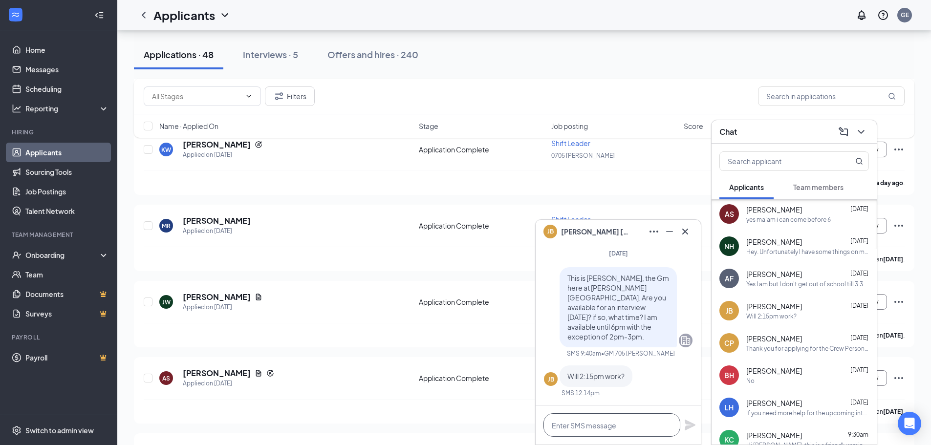
click at [623, 414] on textarea at bounding box center [611, 424] width 137 height 23
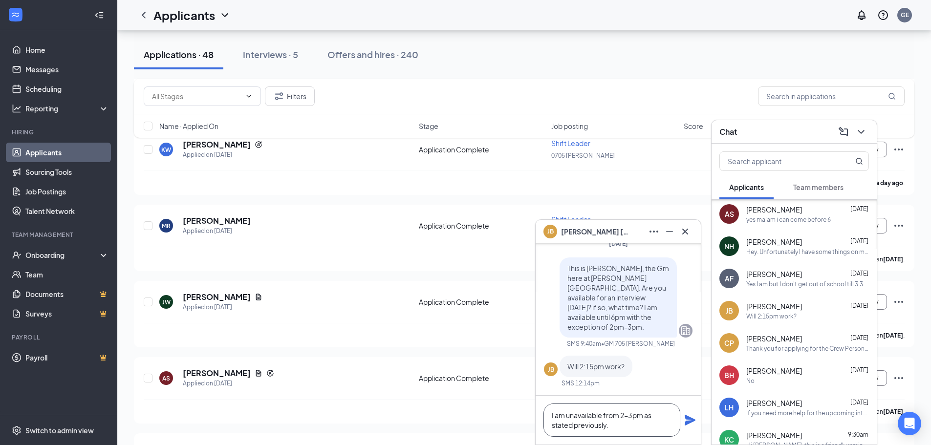
type textarea "I am unavailable from 2-3pm as stated previously."
click at [693, 417] on icon "Plane" at bounding box center [690, 420] width 12 height 12
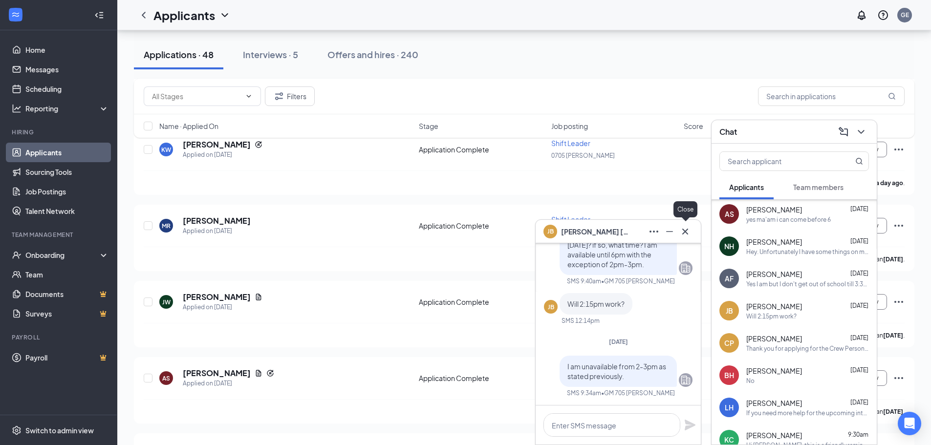
click at [686, 233] on icon "Cross" at bounding box center [685, 232] width 12 height 12
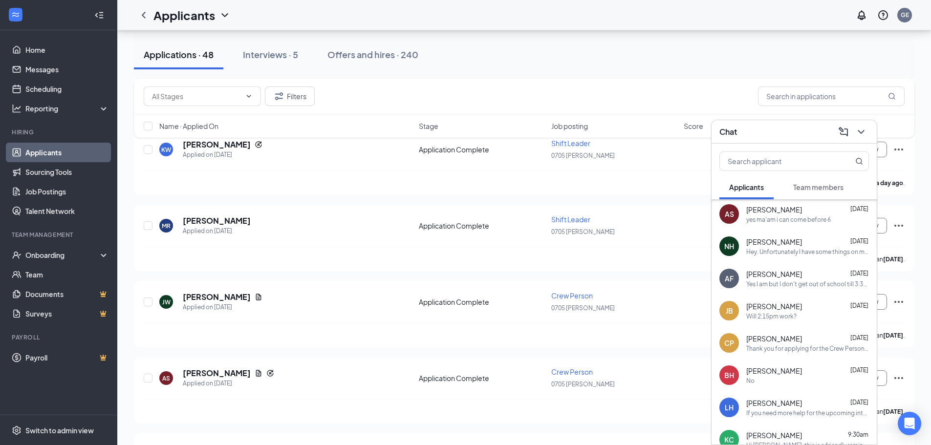
click at [795, 287] on div "Yes I am but I don't get out of school till 3:30 is 4:30 good?" at bounding box center [807, 284] width 123 height 8
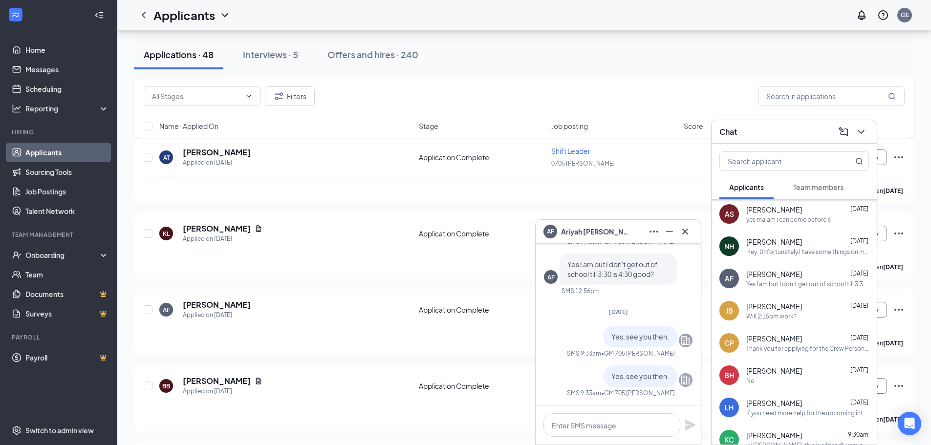
scroll to position [1808, 0]
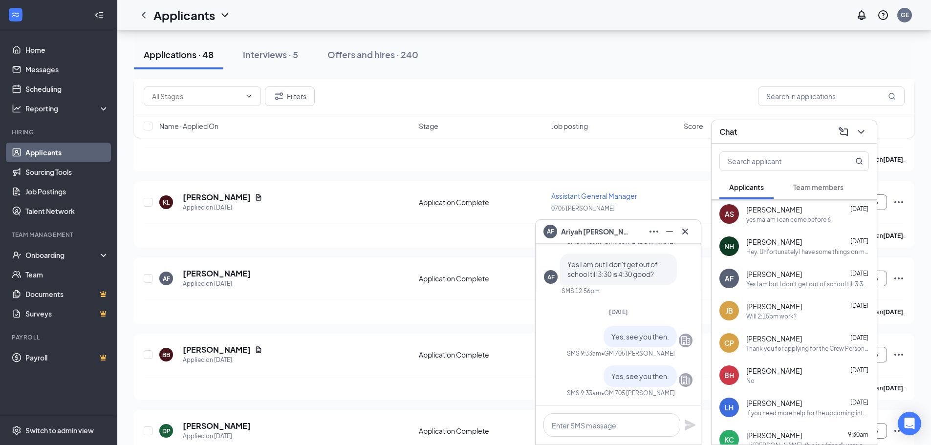
click at [775, 137] on div "Chat" at bounding box center [794, 131] width 150 height 15
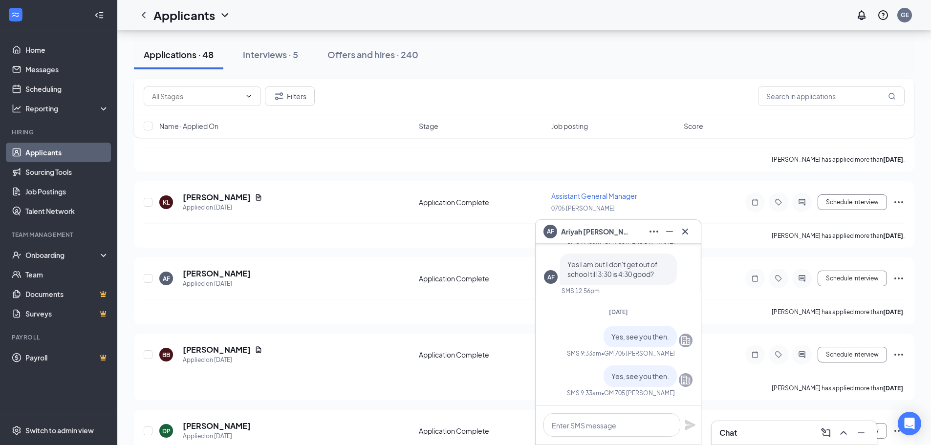
scroll to position [0, 0]
drag, startPoint x: 601, startPoint y: 231, endPoint x: 622, endPoint y: 232, distance: 21.0
click at [601, 231] on div "AF [PERSON_NAME]" at bounding box center [618, 232] width 150 height 16
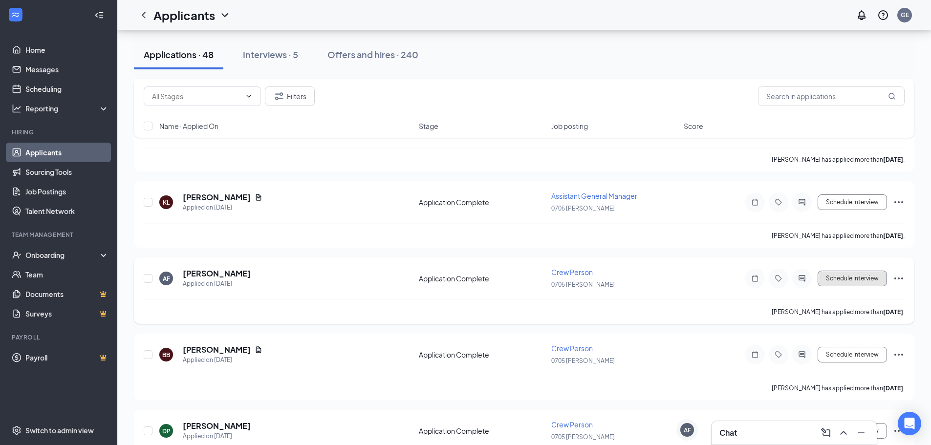
click at [861, 273] on button "Schedule Interview" at bounding box center [852, 279] width 69 height 16
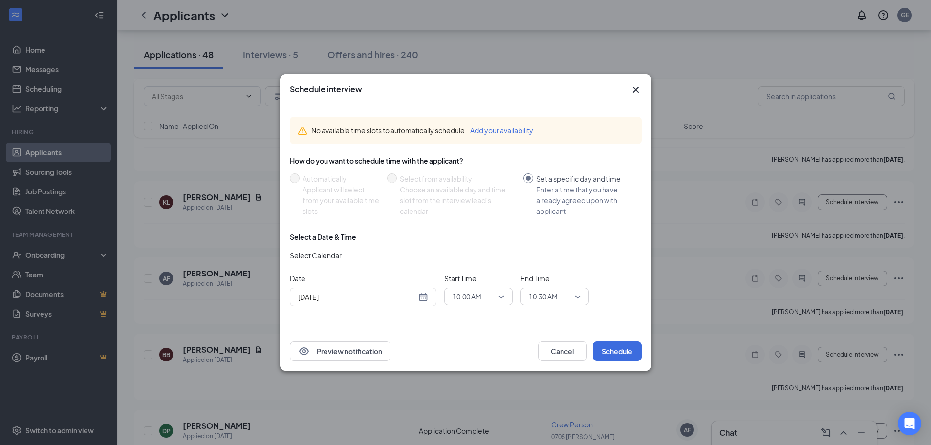
click at [473, 299] on span "10:00 AM" at bounding box center [466, 296] width 29 height 15
click at [466, 171] on span "04:30 PM" at bounding box center [466, 171] width 29 height 11
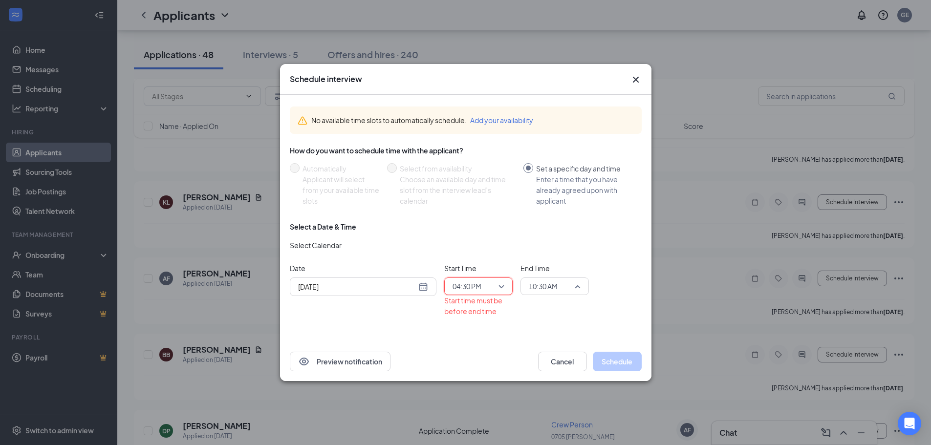
click at [571, 286] on span "10:30 AM" at bounding box center [550, 286] width 43 height 15
click at [547, 186] on span "04:45 PM" at bounding box center [542, 187] width 29 height 11
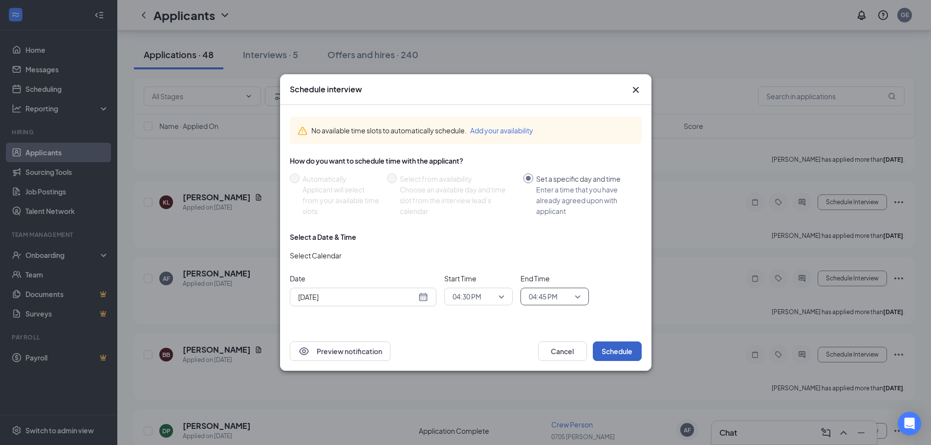
click at [611, 352] on button "Schedule" at bounding box center [617, 352] width 49 height 20
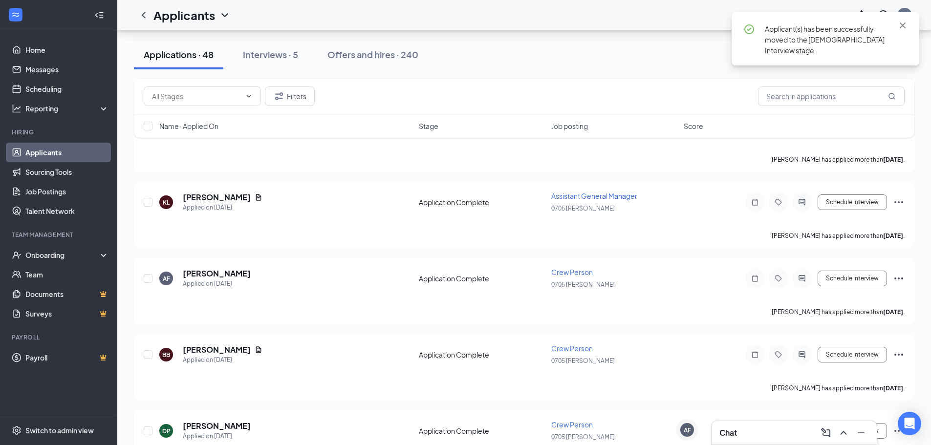
click at [754, 427] on div "Chat" at bounding box center [794, 433] width 150 height 16
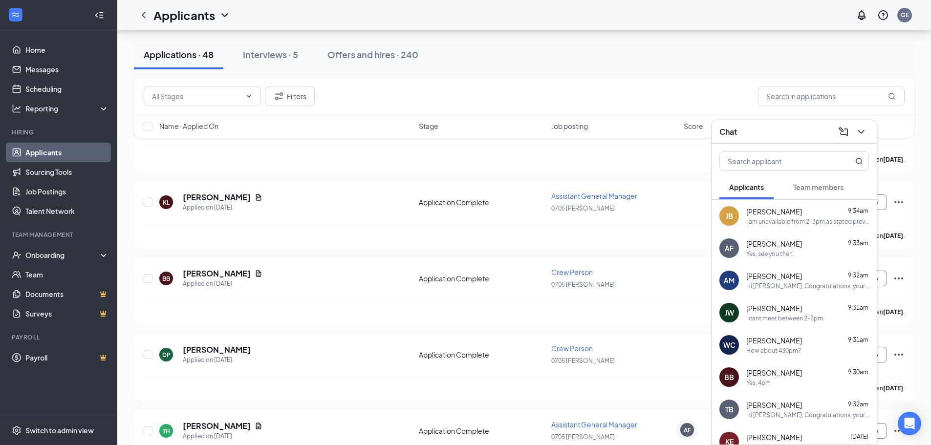
click at [790, 291] on div "AM [PERSON_NAME] 9:32am Hi [PERSON_NAME]. Congratulations, your meeting with Bo…" at bounding box center [793, 280] width 165 height 32
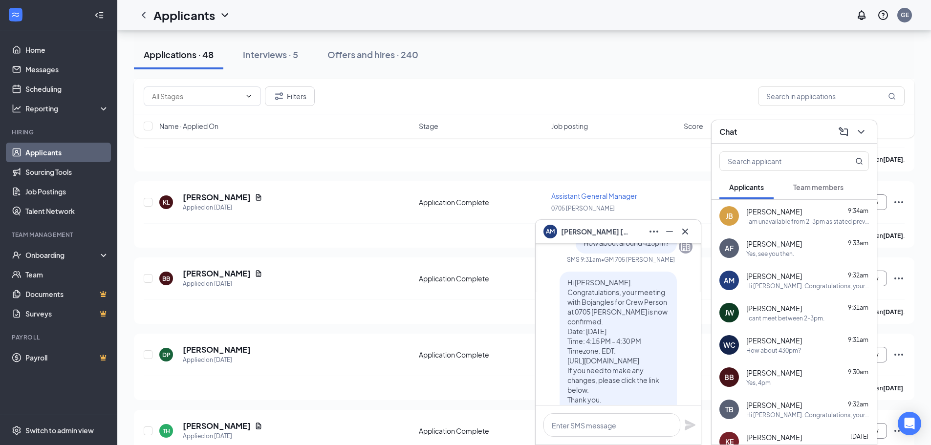
scroll to position [-98, 0]
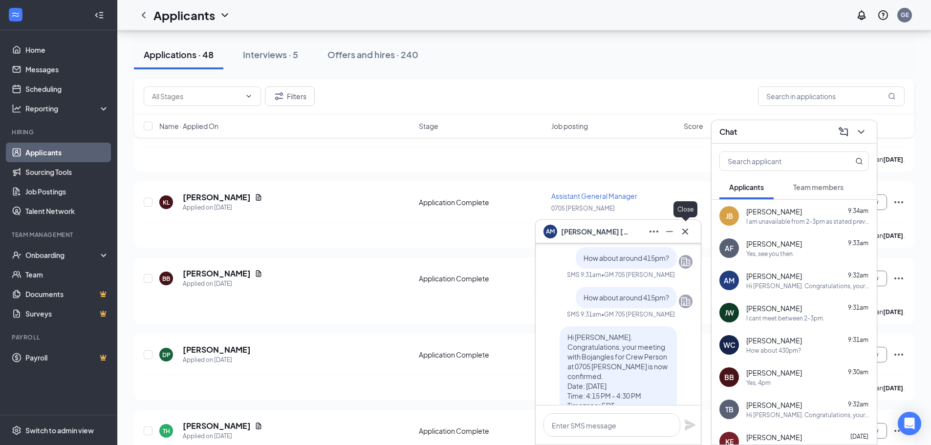
click at [685, 234] on icon "Cross" at bounding box center [685, 232] width 12 height 12
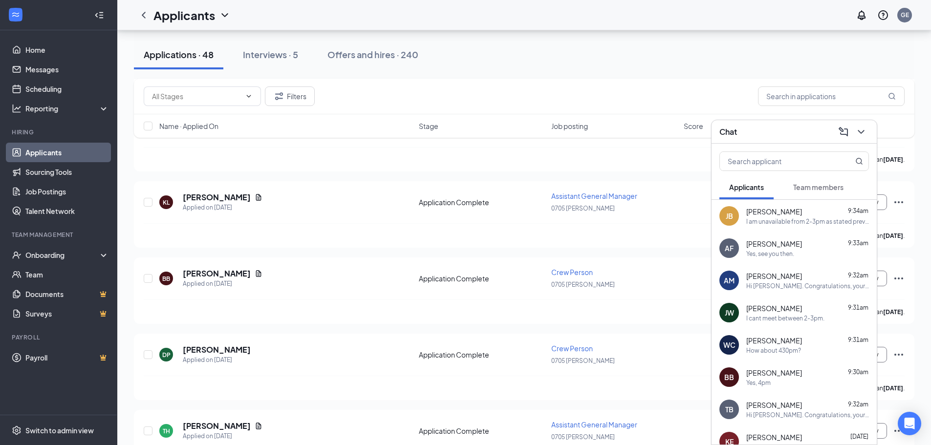
click at [789, 324] on div "[PERSON_NAME] [PERSON_NAME] 9:31am I cant meet between 2-3pm." at bounding box center [793, 313] width 165 height 32
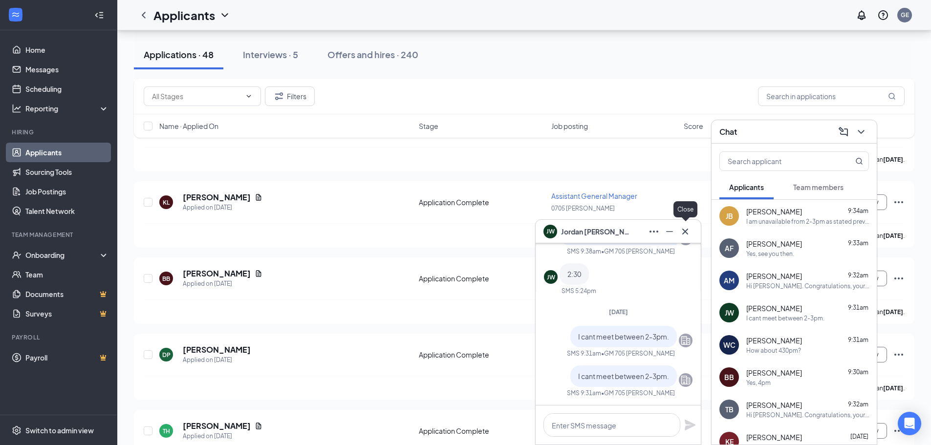
click at [684, 235] on icon "Cross" at bounding box center [685, 232] width 12 height 12
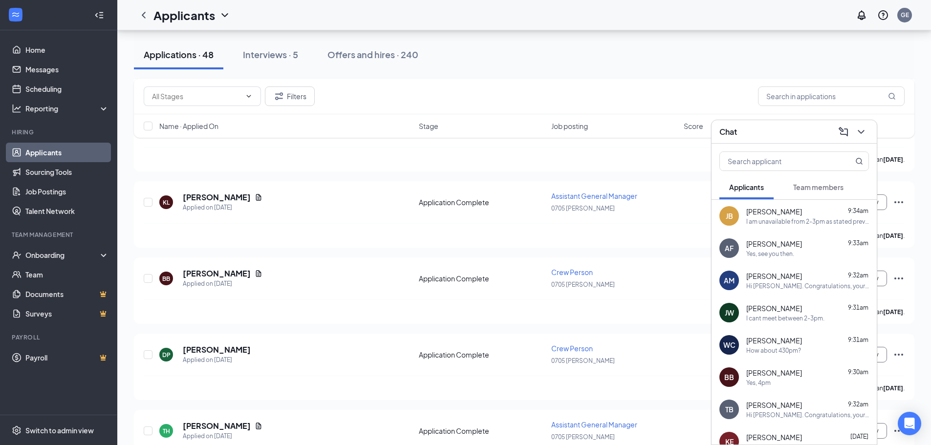
click at [795, 261] on div "AF [PERSON_NAME] 9:33am Yes, see you then." at bounding box center [793, 248] width 165 height 32
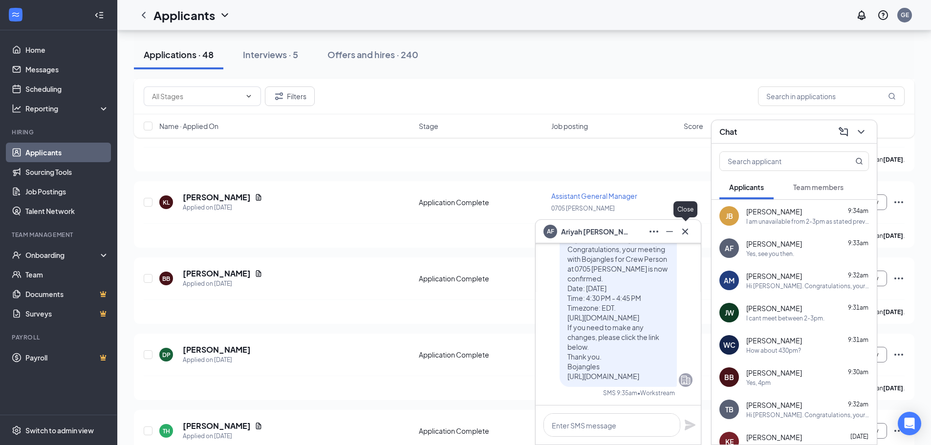
click at [687, 230] on icon "Cross" at bounding box center [685, 231] width 6 height 6
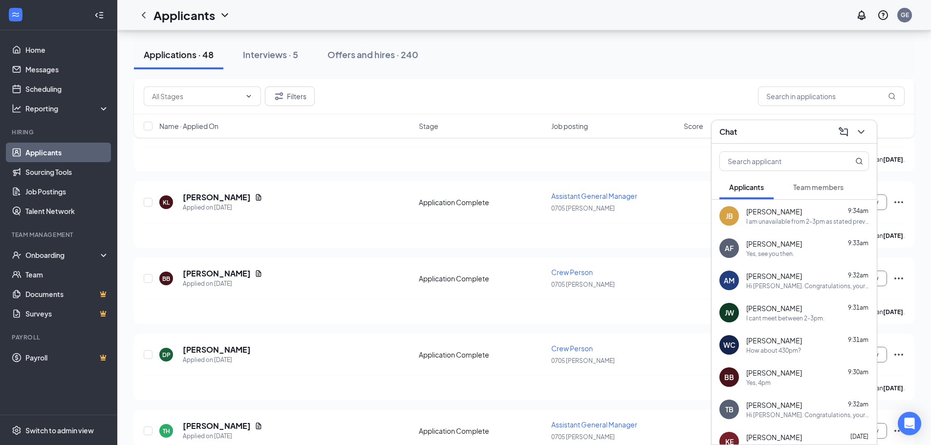
click at [797, 353] on div "How about 430pm?" at bounding box center [773, 350] width 55 height 8
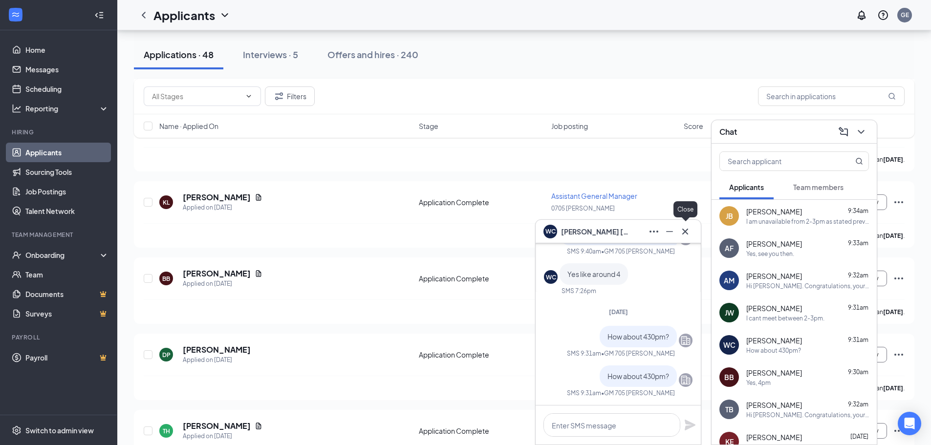
click at [682, 226] on icon "Cross" at bounding box center [685, 232] width 12 height 12
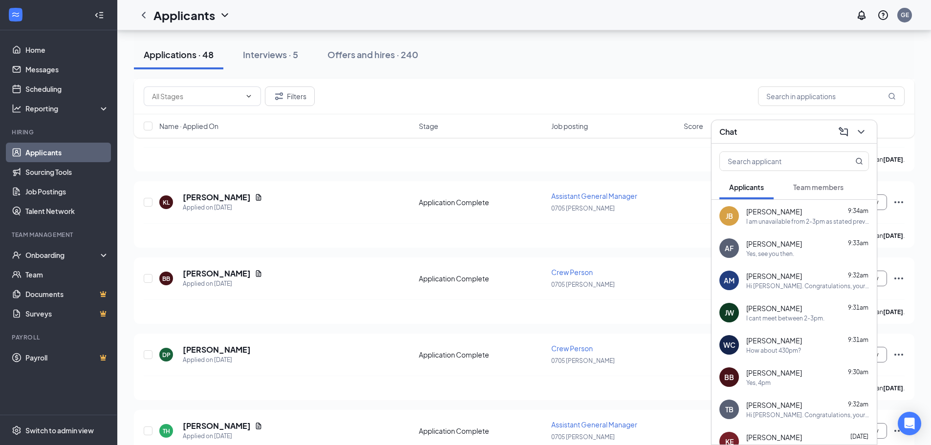
click at [784, 376] on span "[PERSON_NAME]" at bounding box center [774, 373] width 56 height 10
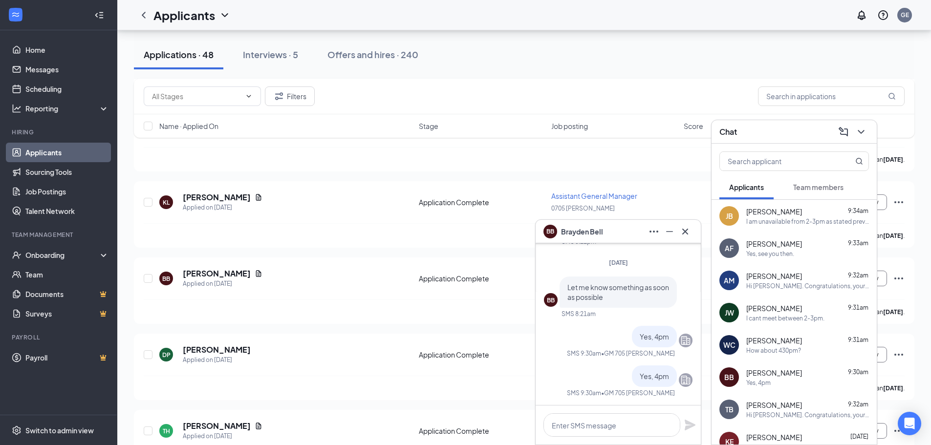
click at [587, 231] on span "[PERSON_NAME]" at bounding box center [582, 231] width 42 height 11
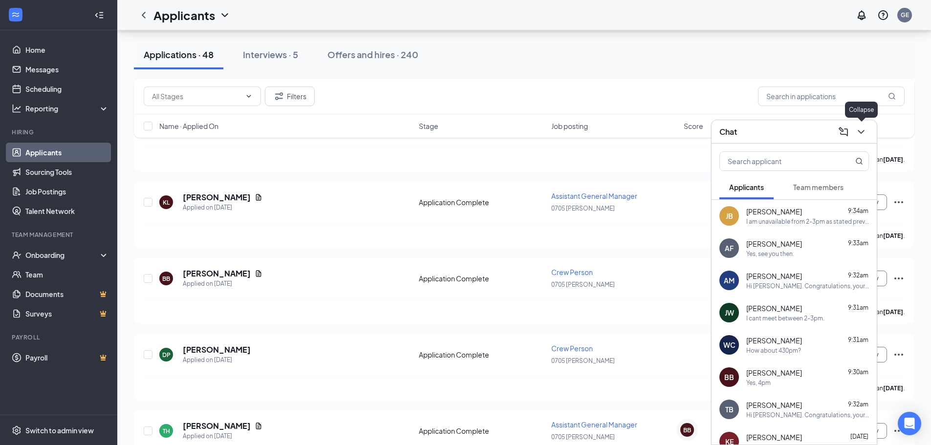
click at [859, 130] on icon "ChevronDown" at bounding box center [861, 132] width 12 height 12
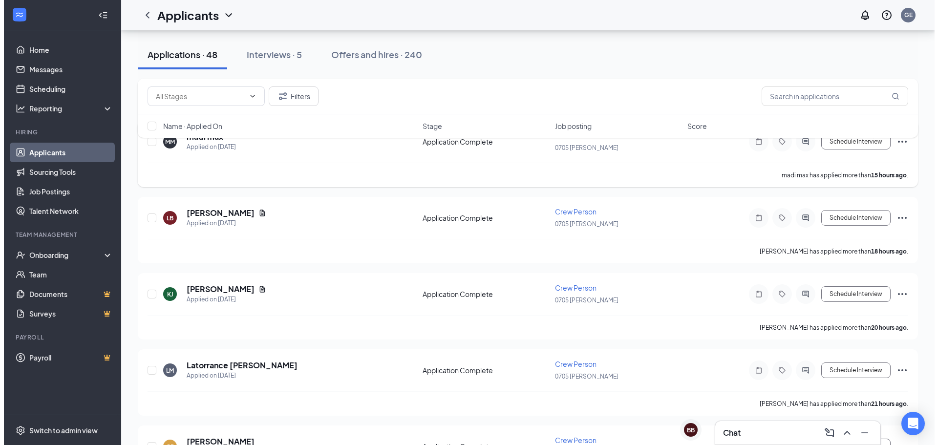
scroll to position [98, 0]
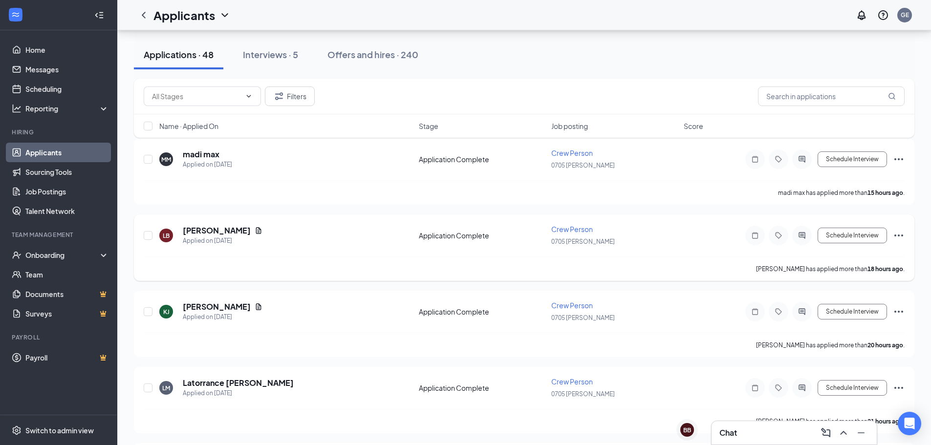
click at [794, 235] on div at bounding box center [802, 236] width 20 height 20
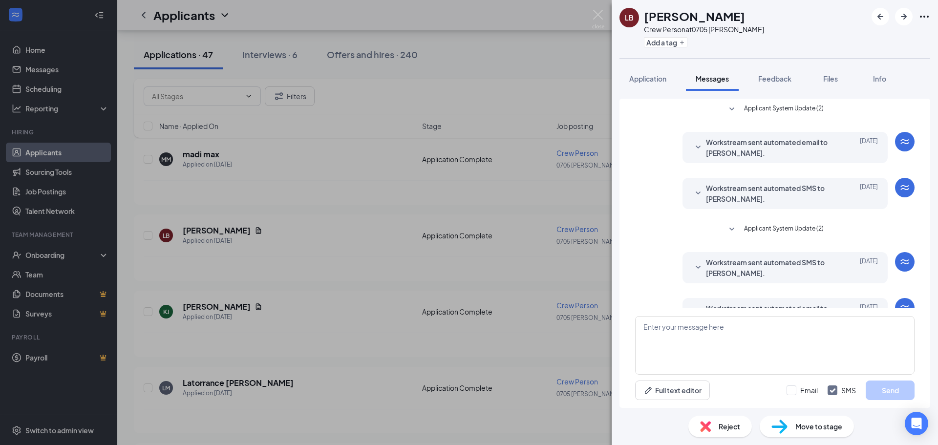
scroll to position [31, 0]
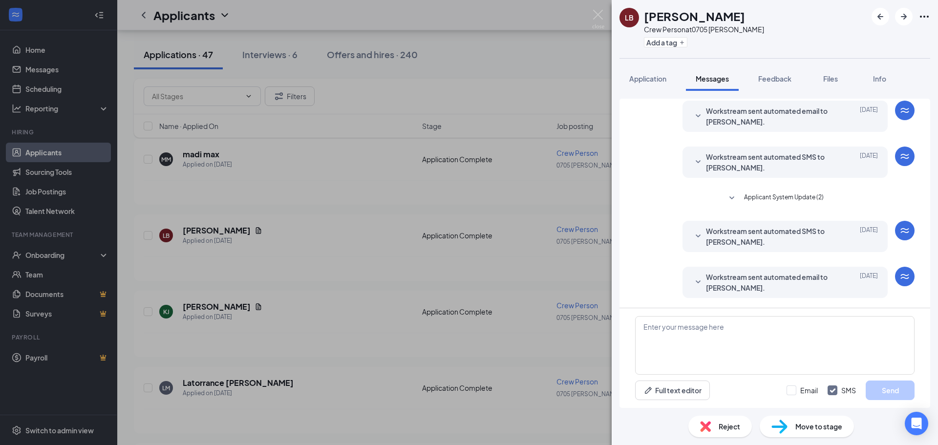
click at [604, 20] on div "[PERSON_NAME] Crew Person at 0705 [PERSON_NAME] Add a tag Application Messages …" at bounding box center [469, 222] width 938 height 445
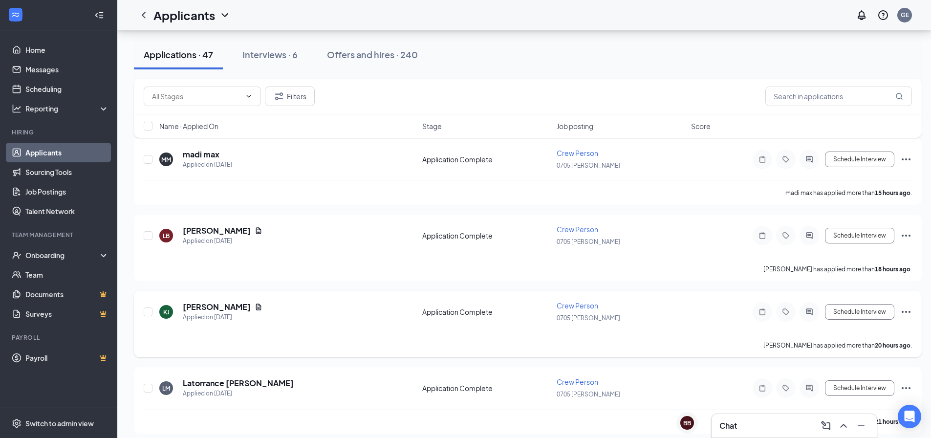
click at [817, 310] on div at bounding box center [809, 312] width 20 height 20
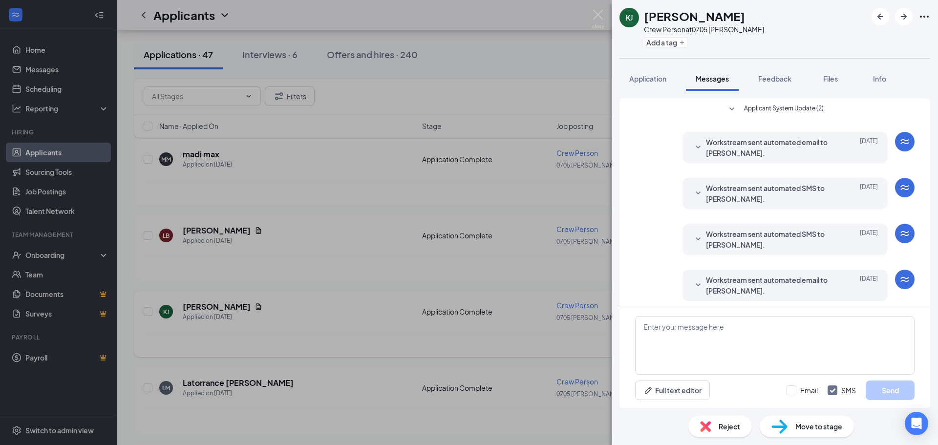
scroll to position [123, 0]
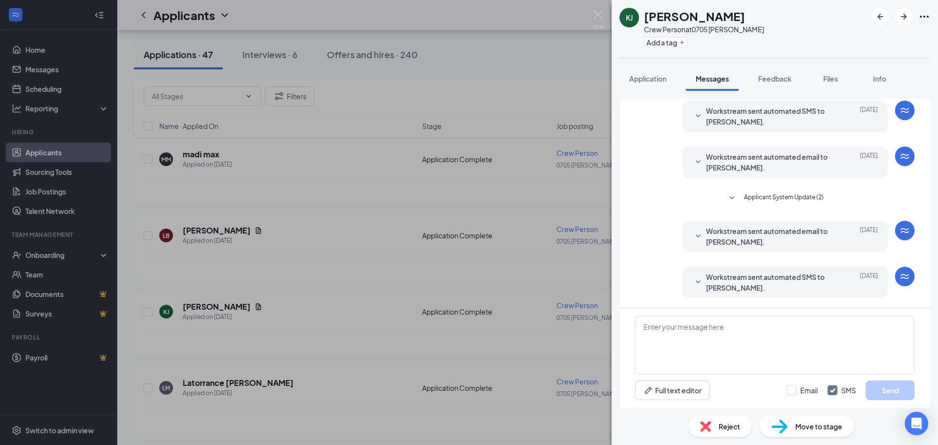
click at [651, 91] on div "Applicant System Update (2) Workstream sent automated email to [PERSON_NAME]. […" at bounding box center [775, 249] width 326 height 317
click at [650, 87] on button "Application" at bounding box center [648, 78] width 57 height 24
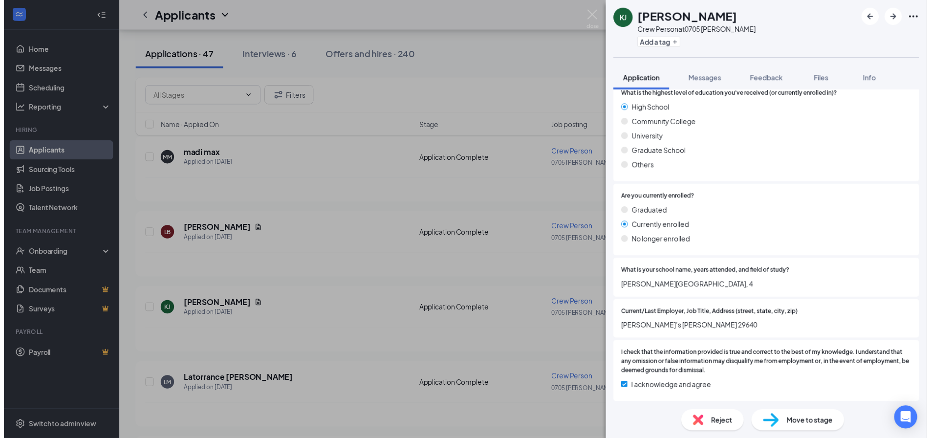
scroll to position [946, 0]
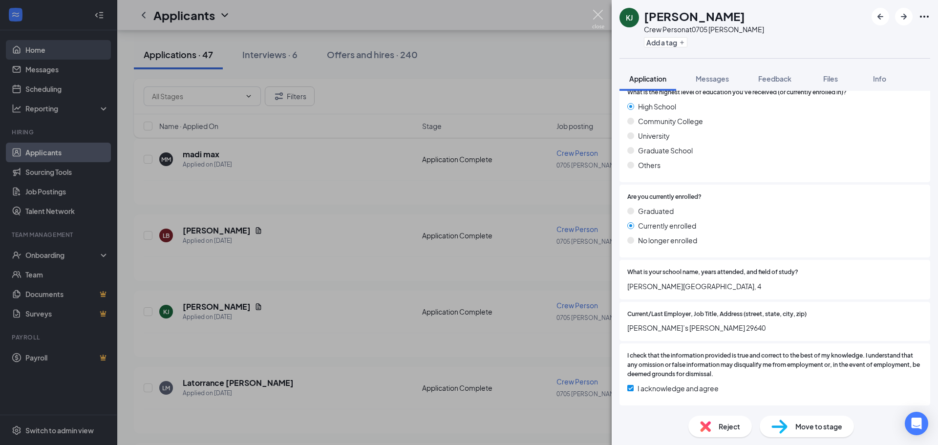
click at [601, 13] on img at bounding box center [598, 19] width 12 height 19
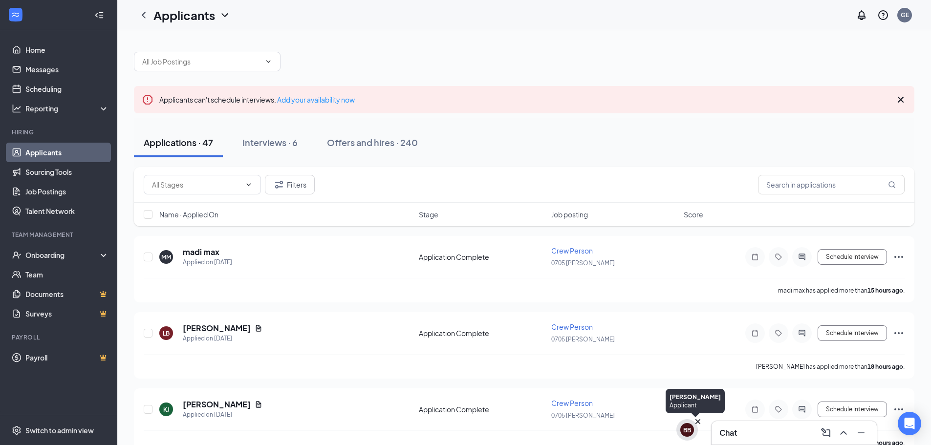
click at [699, 421] on icon "Cross" at bounding box center [697, 421] width 5 height 5
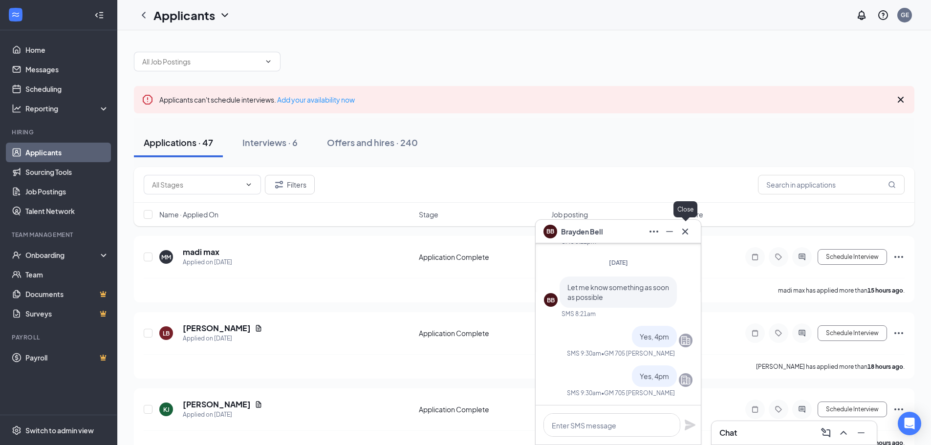
click at [682, 231] on icon "Cross" at bounding box center [685, 232] width 12 height 12
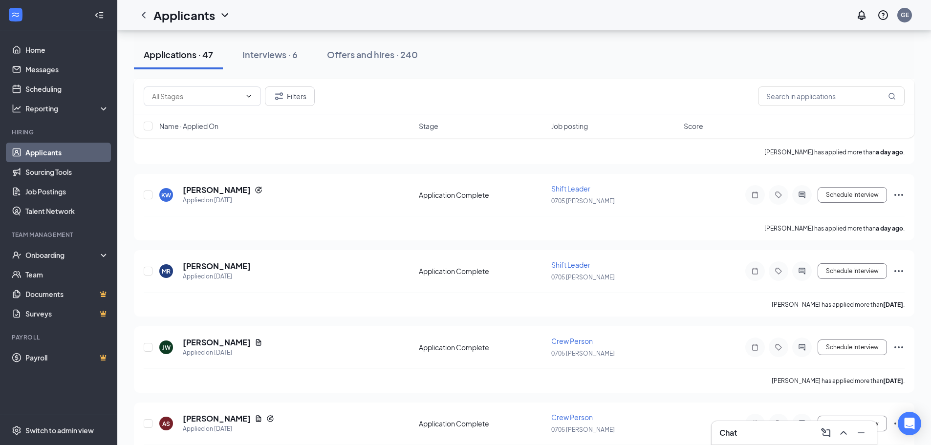
scroll to position [489, 0]
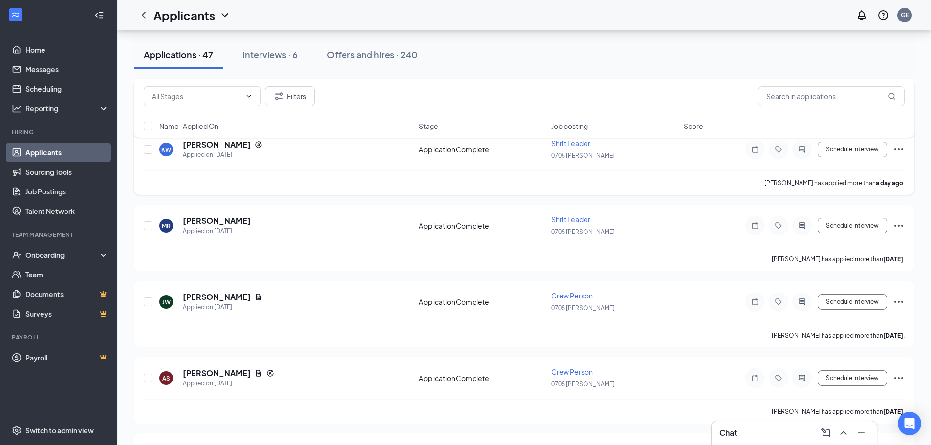
click at [891, 151] on div "Schedule Interview" at bounding box center [817, 150] width 176 height 20
click at [895, 151] on icon "Ellipses" at bounding box center [899, 150] width 12 height 12
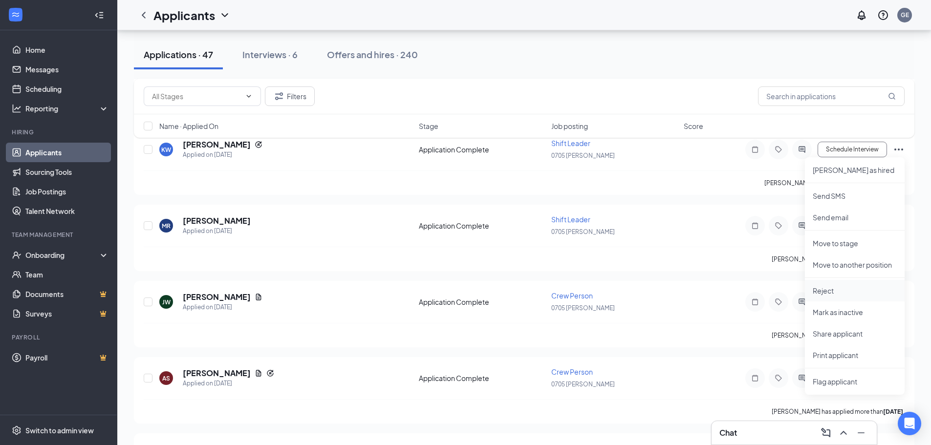
click at [828, 290] on p "Reject" at bounding box center [855, 291] width 84 height 10
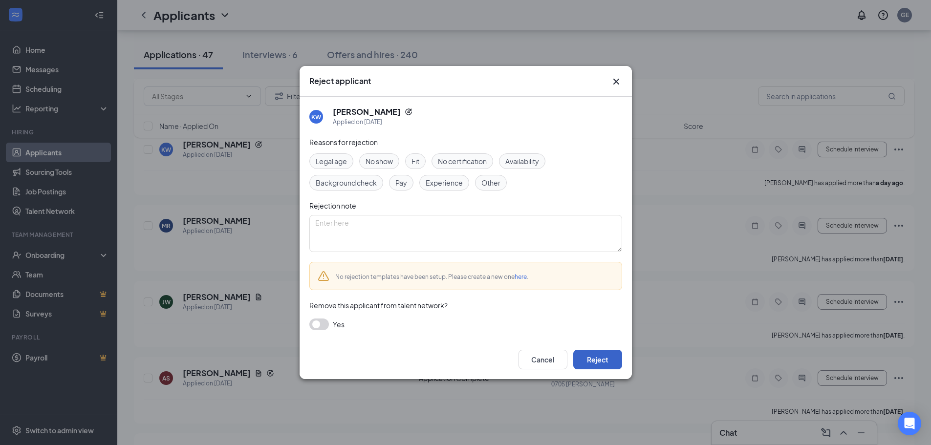
click at [601, 360] on button "Reject" at bounding box center [597, 360] width 49 height 20
